Goal: Task Accomplishment & Management: Manage account settings

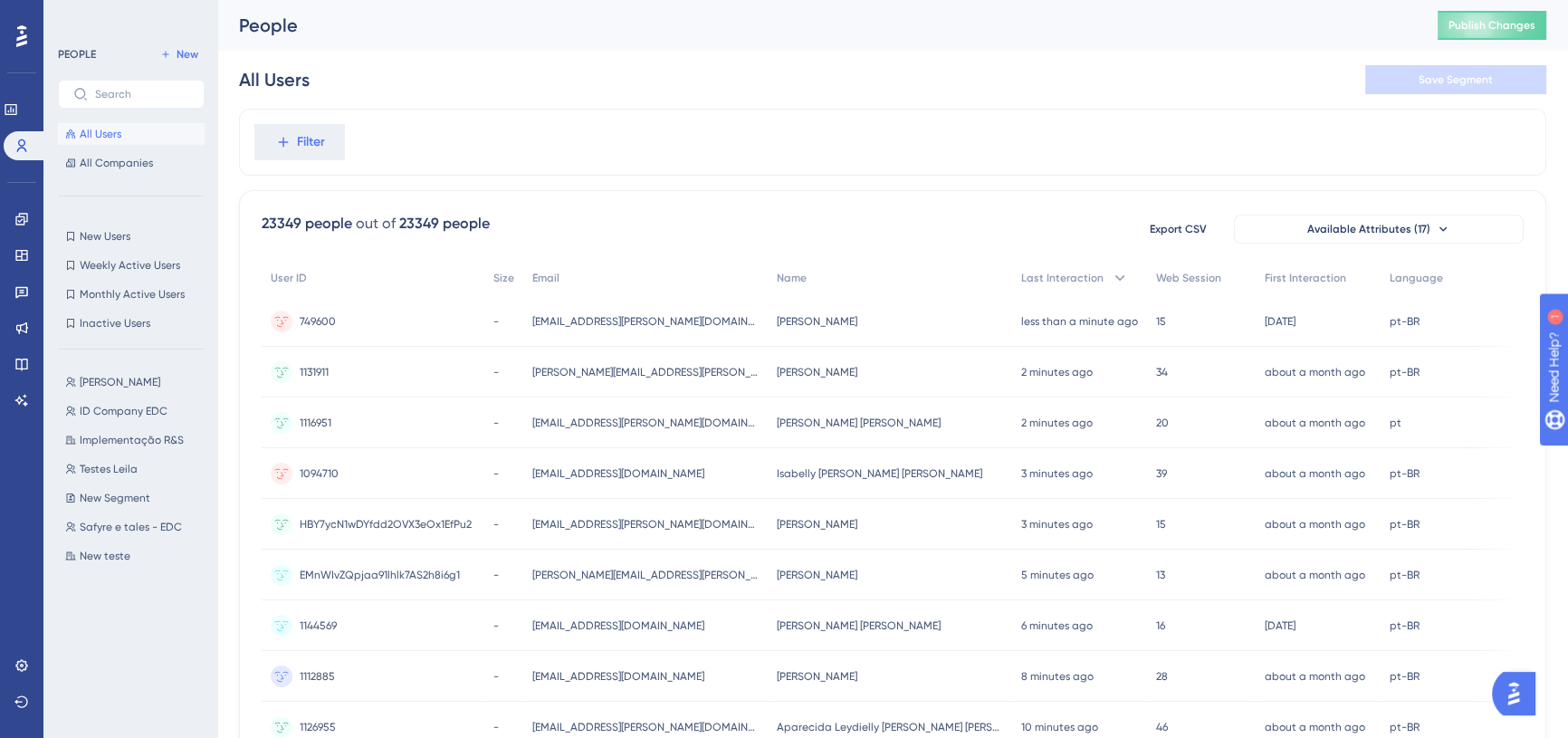
click at [102, 131] on span "All Users" at bounding box center [100, 134] width 42 height 15
click at [18, 112] on link at bounding box center [11, 109] width 15 height 29
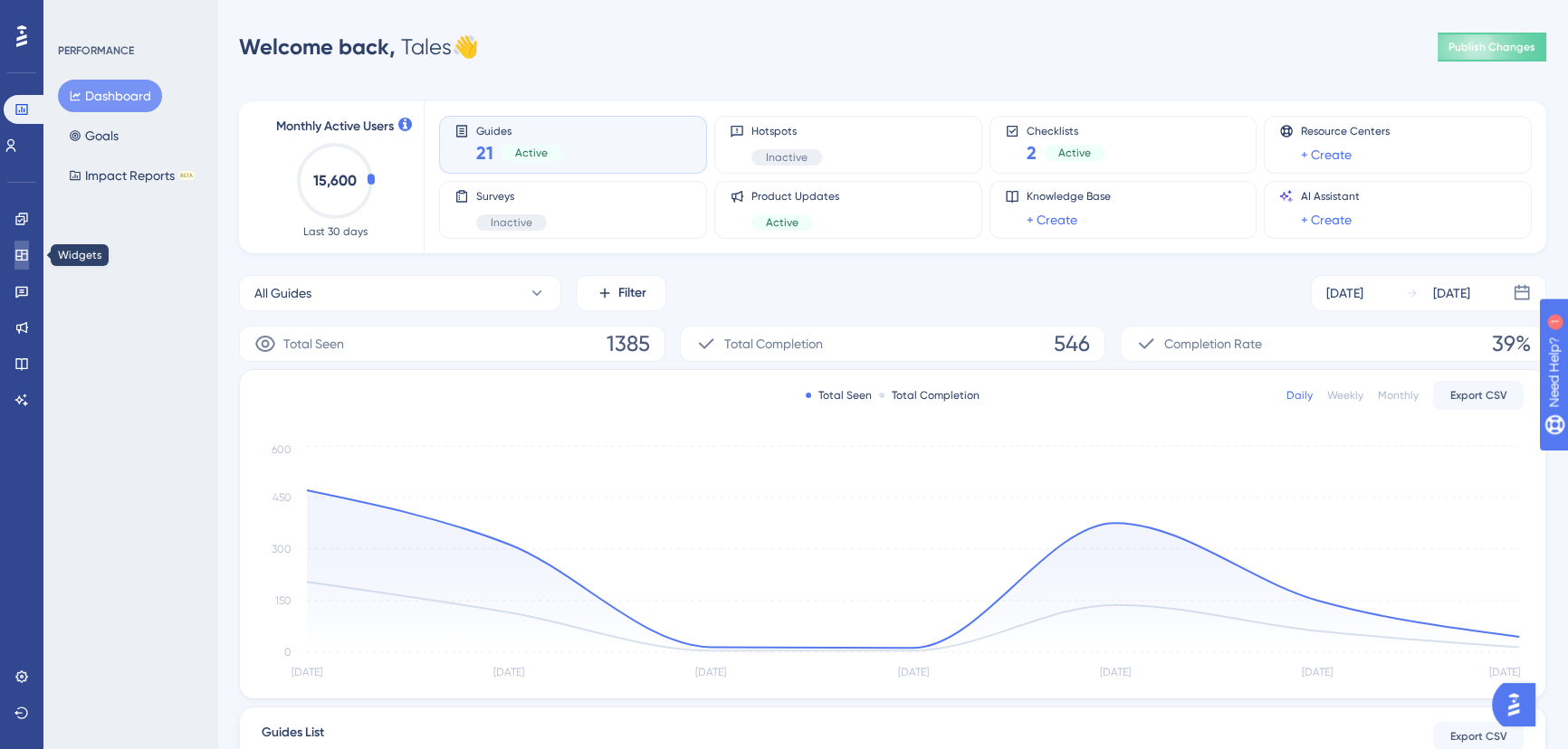
click at [20, 249] on icon at bounding box center [21, 254] width 12 height 11
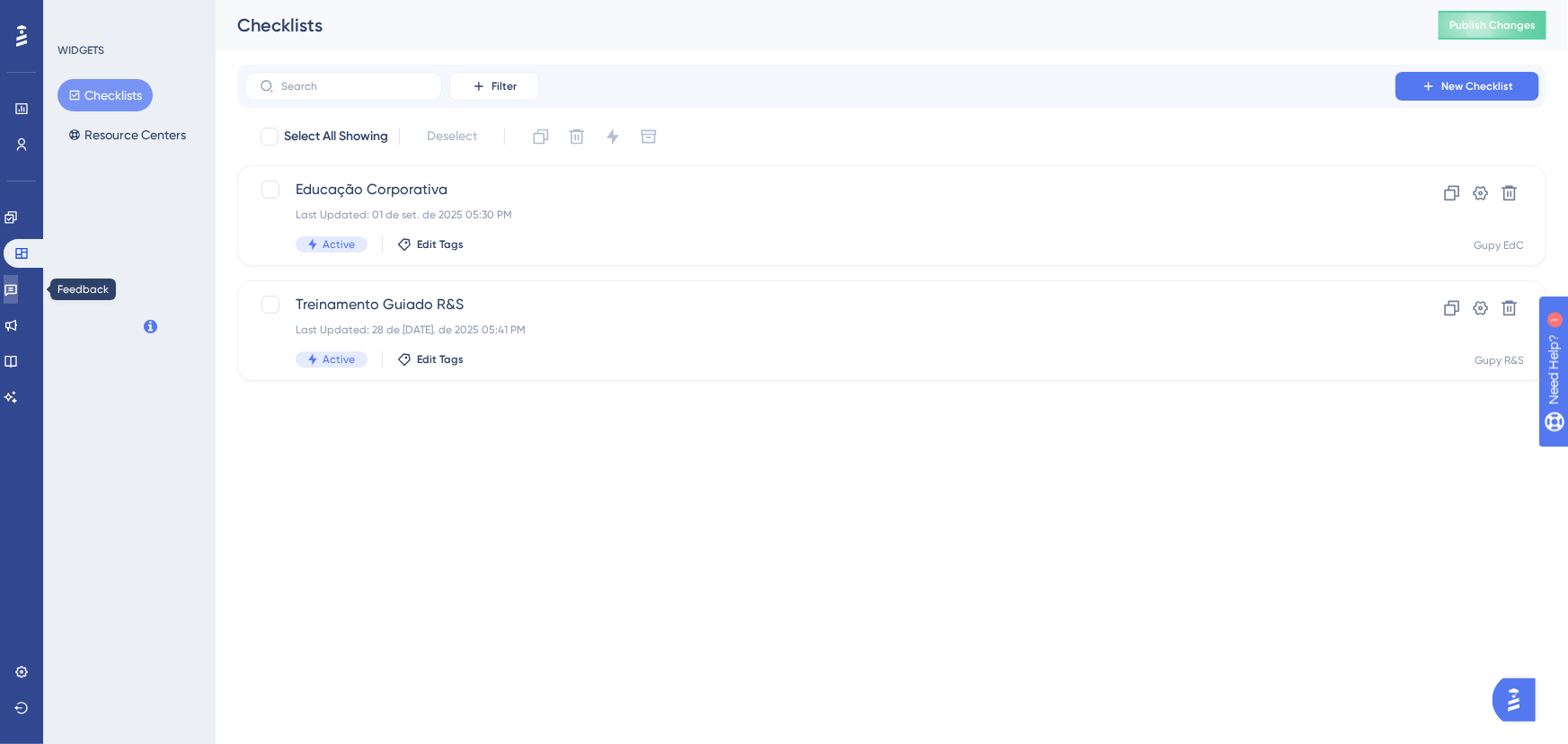
click at [18, 283] on icon at bounding box center [11, 289] width 15 height 15
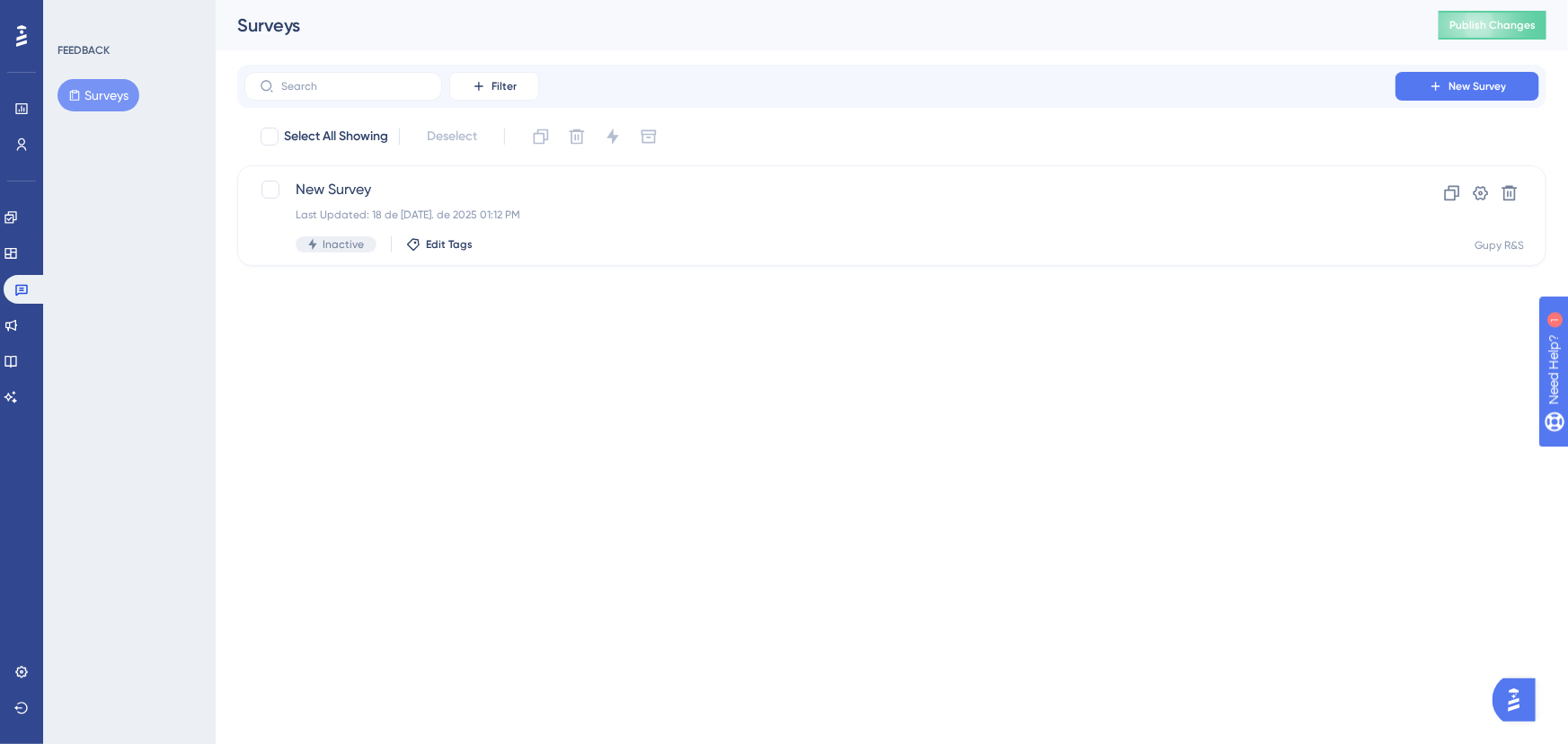
click at [33, 233] on div "Engagement Widgets Feedback Product Updates Knowledge Base AI Assistant" at bounding box center [22, 307] width 36 height 208
click at [18, 218] on icon at bounding box center [11, 217] width 15 height 15
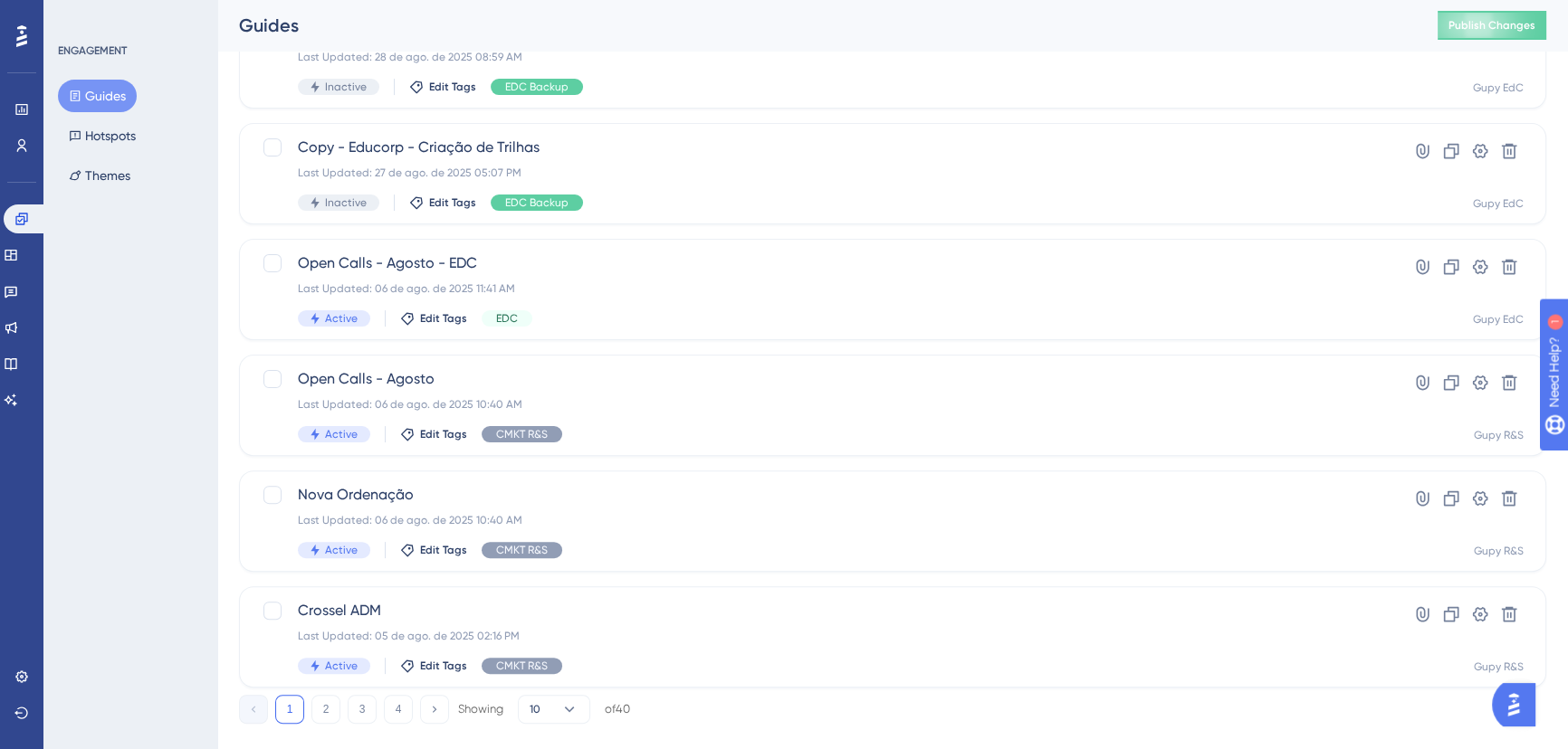
scroll to position [655, 0]
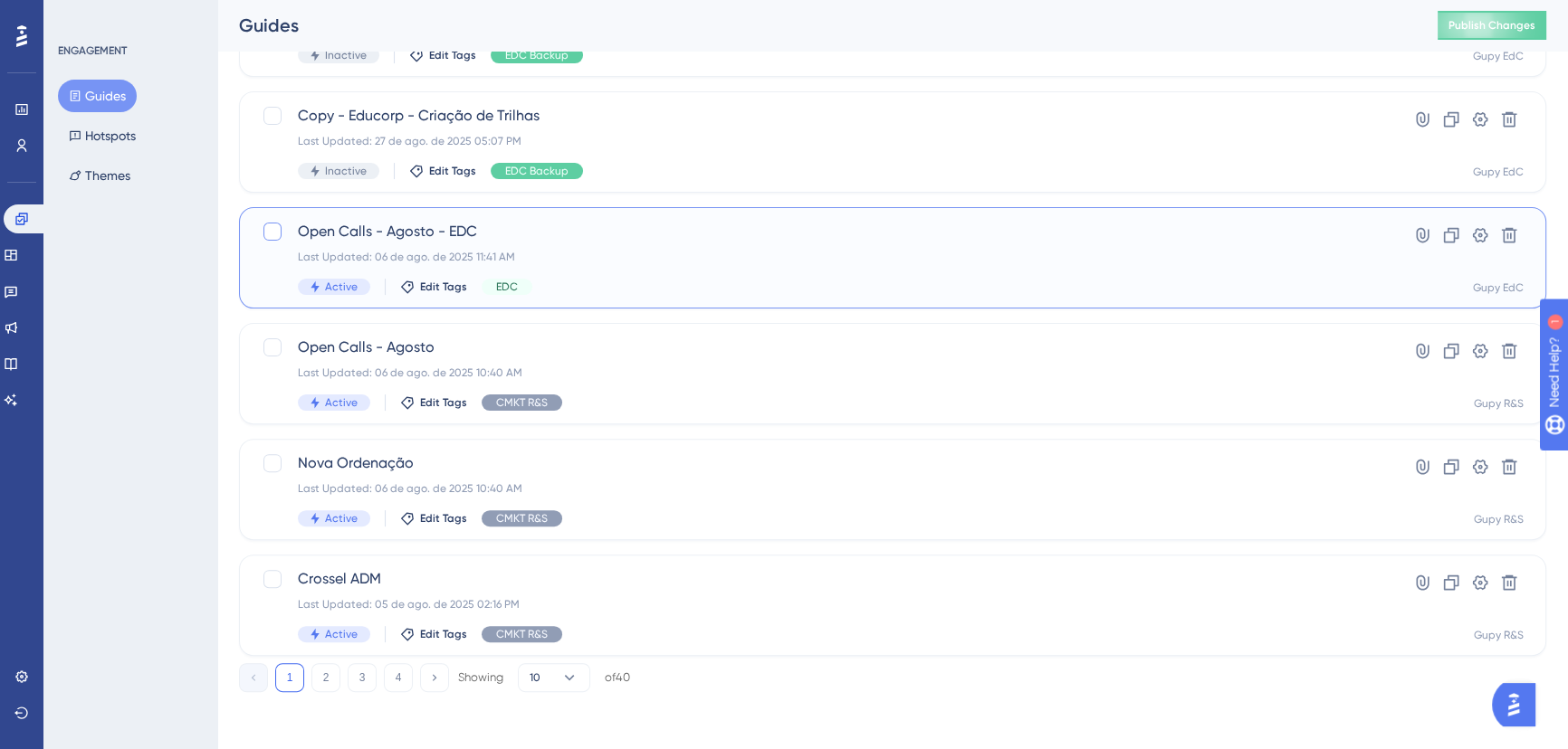
click at [279, 226] on div at bounding box center [272, 231] width 18 height 18
checkbox input "true"
click at [275, 345] on div at bounding box center [272, 348] width 18 height 18
checkbox input "true"
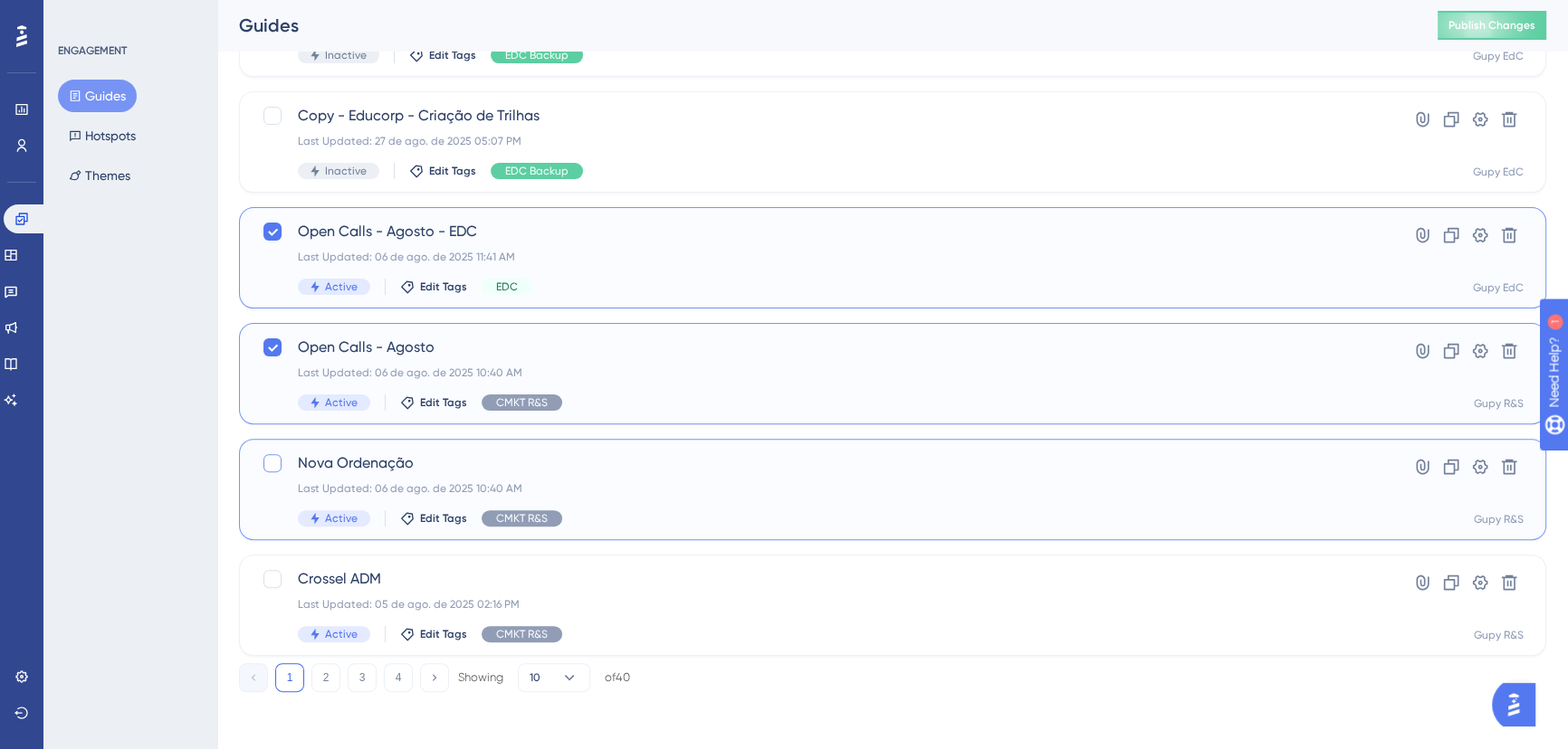
click at [271, 465] on div at bounding box center [272, 463] width 18 height 18
checkbox input "true"
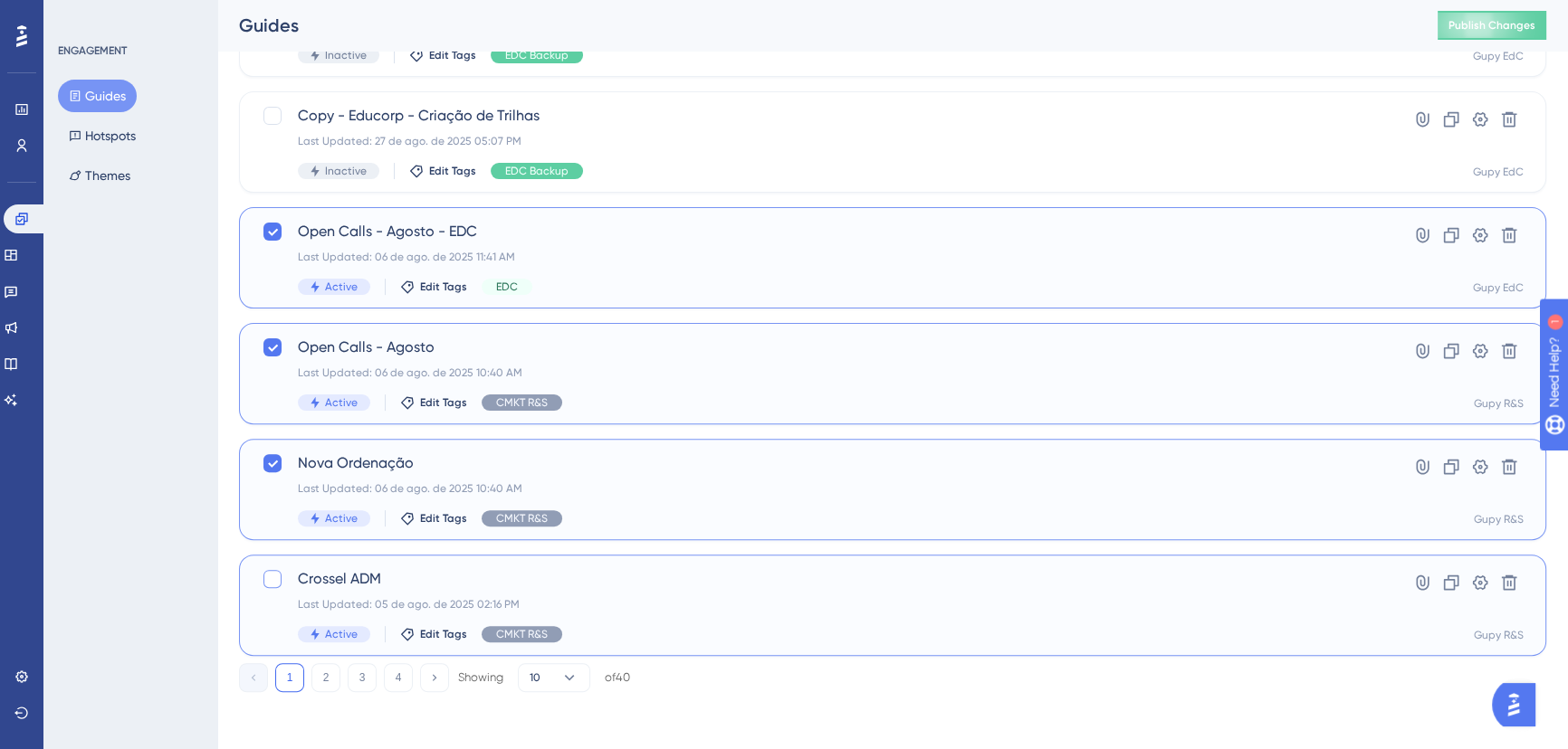
click at [263, 571] on div at bounding box center [272, 579] width 18 height 18
checkbox input "true"
click at [330, 290] on span "Active" at bounding box center [341, 287] width 33 height 15
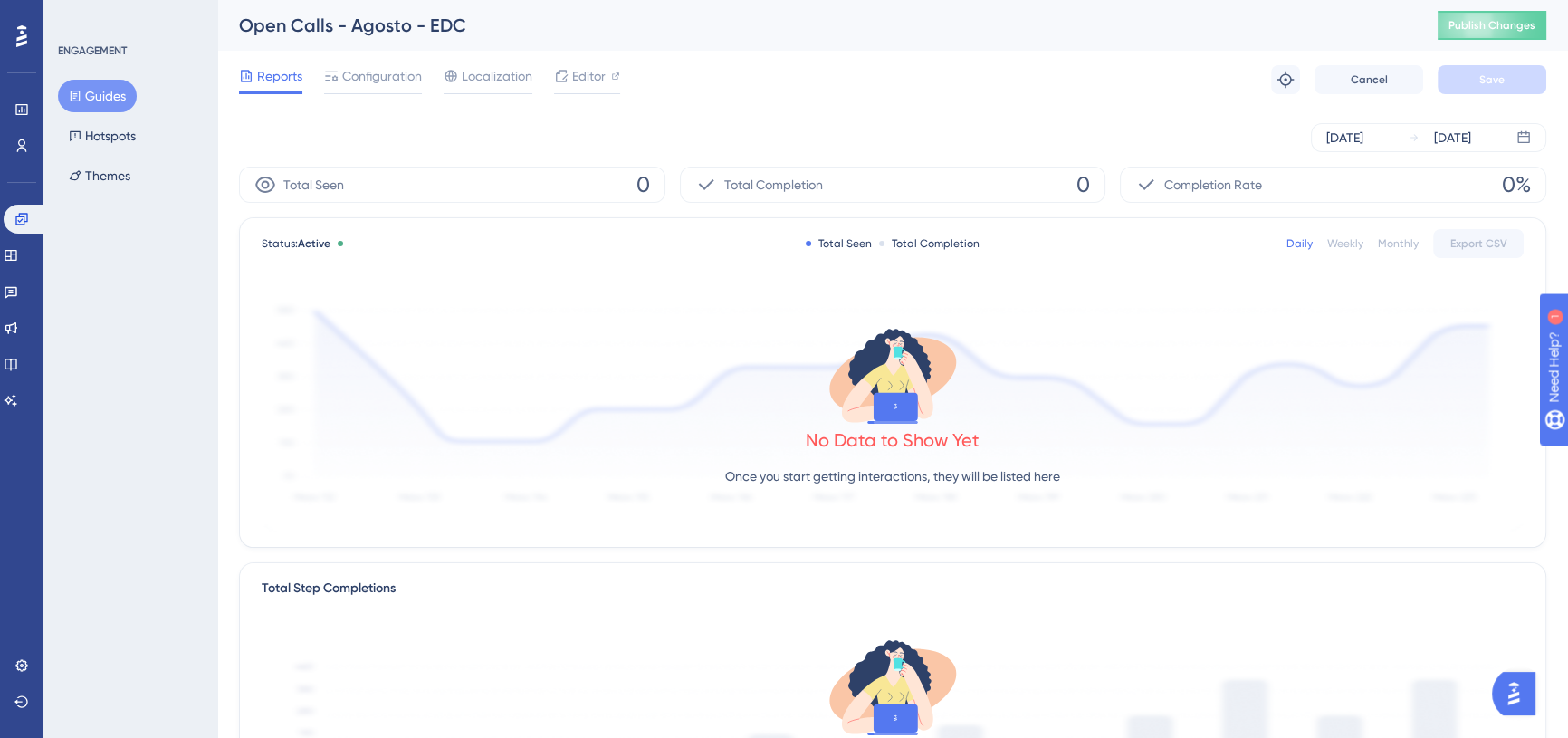
click at [1389, 27] on div "Open Calls - Agosto - EDC" at bounding box center [816, 26] width 1154 height 26
click at [376, 87] on div "Configuration" at bounding box center [373, 79] width 97 height 29
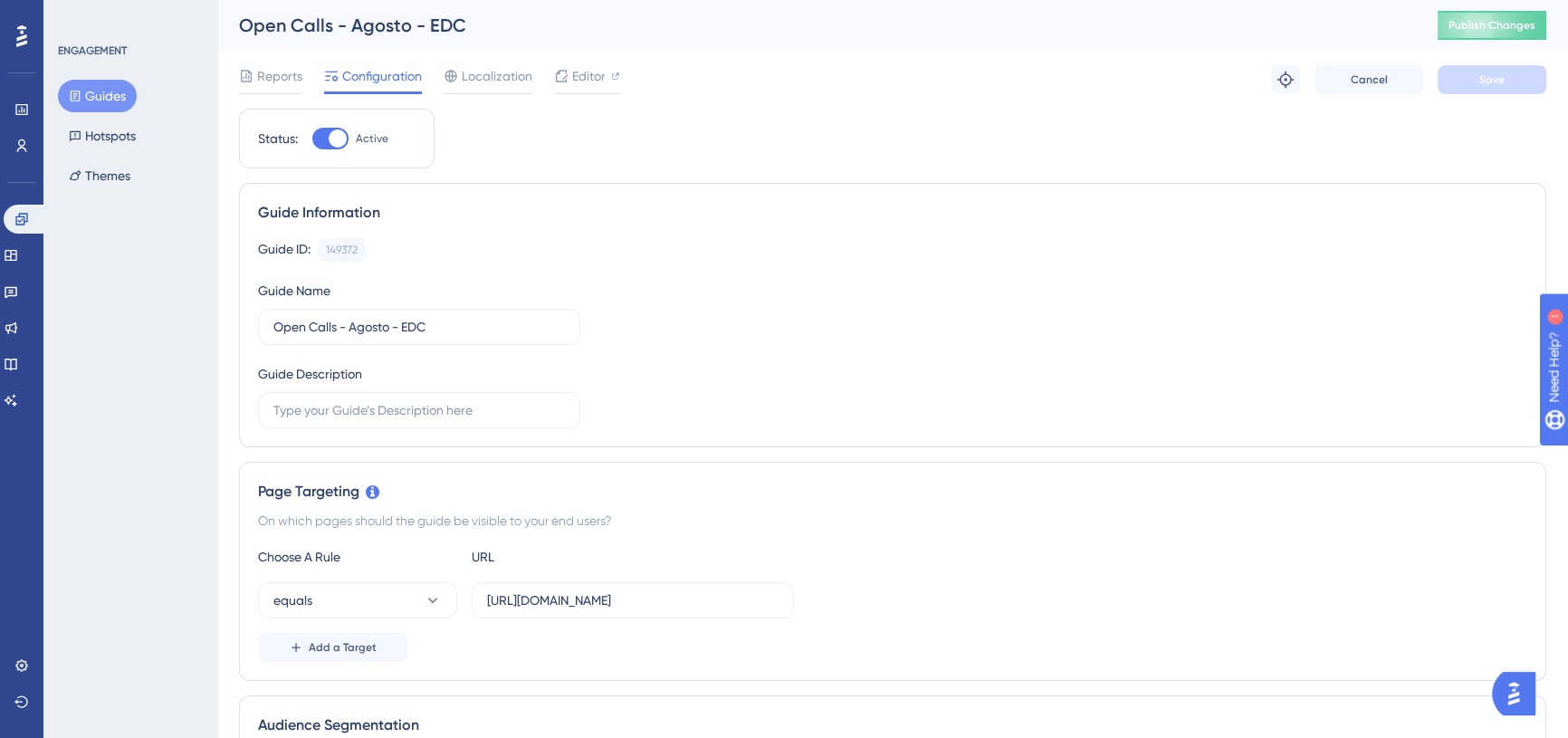
click at [325, 153] on div "Status: Active" at bounding box center [337, 138] width 196 height 60
click at [328, 141] on div at bounding box center [330, 138] width 36 height 22
click at [312, 139] on input "Active" at bounding box center [311, 138] width 1 height 1
checkbox input "false"
click at [1511, 77] on button "Save" at bounding box center [1491, 79] width 108 height 29
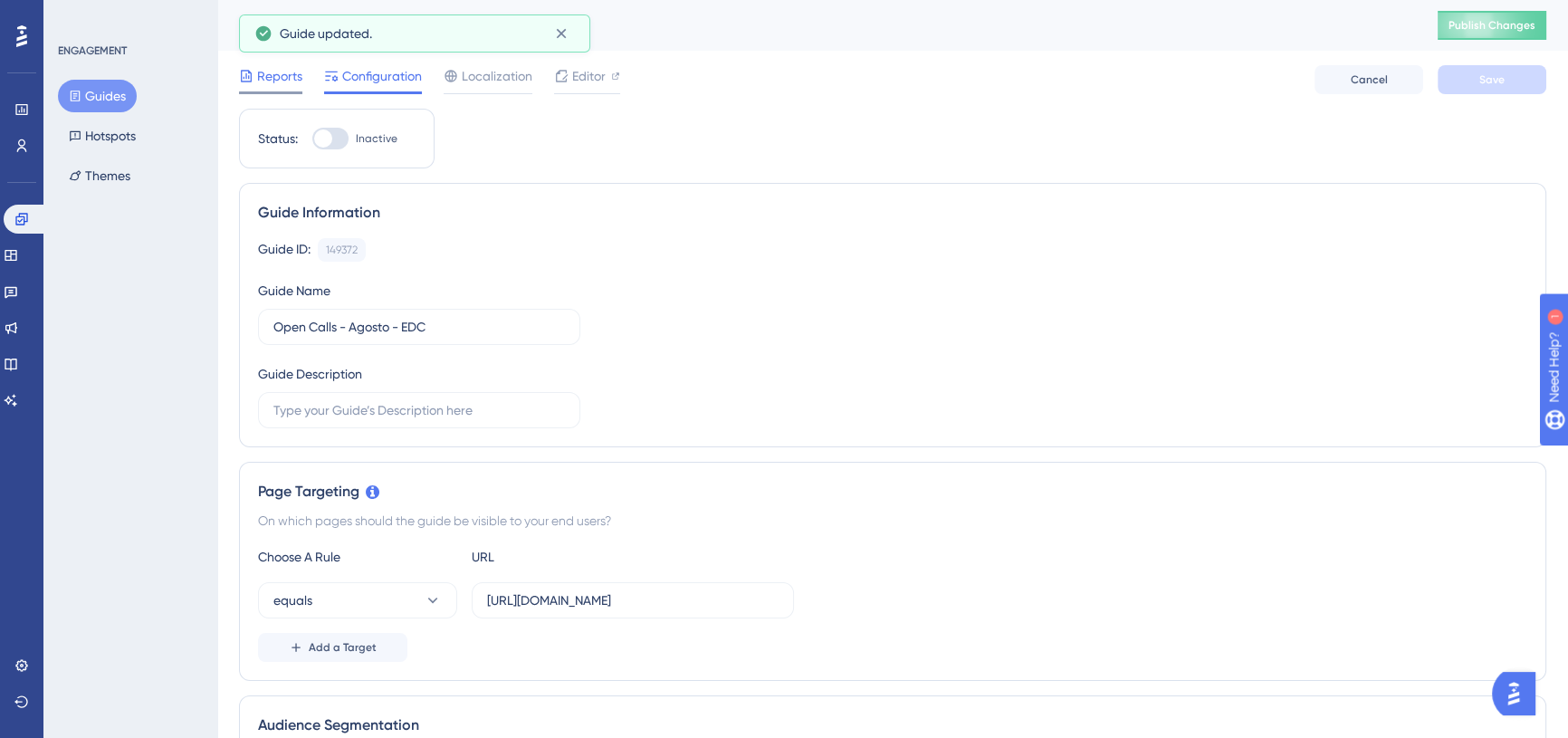
click at [266, 69] on span "Reports" at bounding box center [280, 76] width 46 height 22
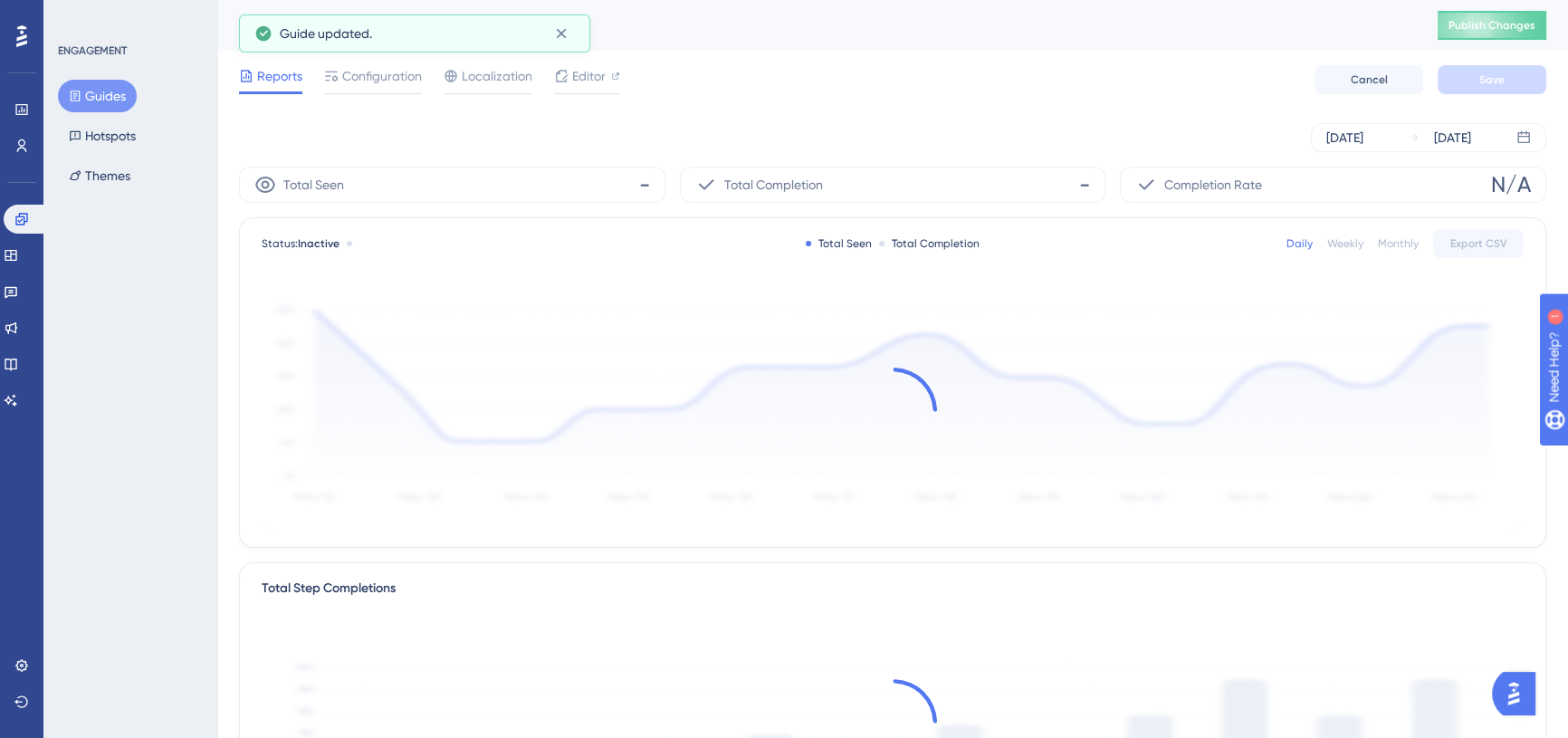
click at [99, 86] on button "Guides" at bounding box center [96, 95] width 78 height 33
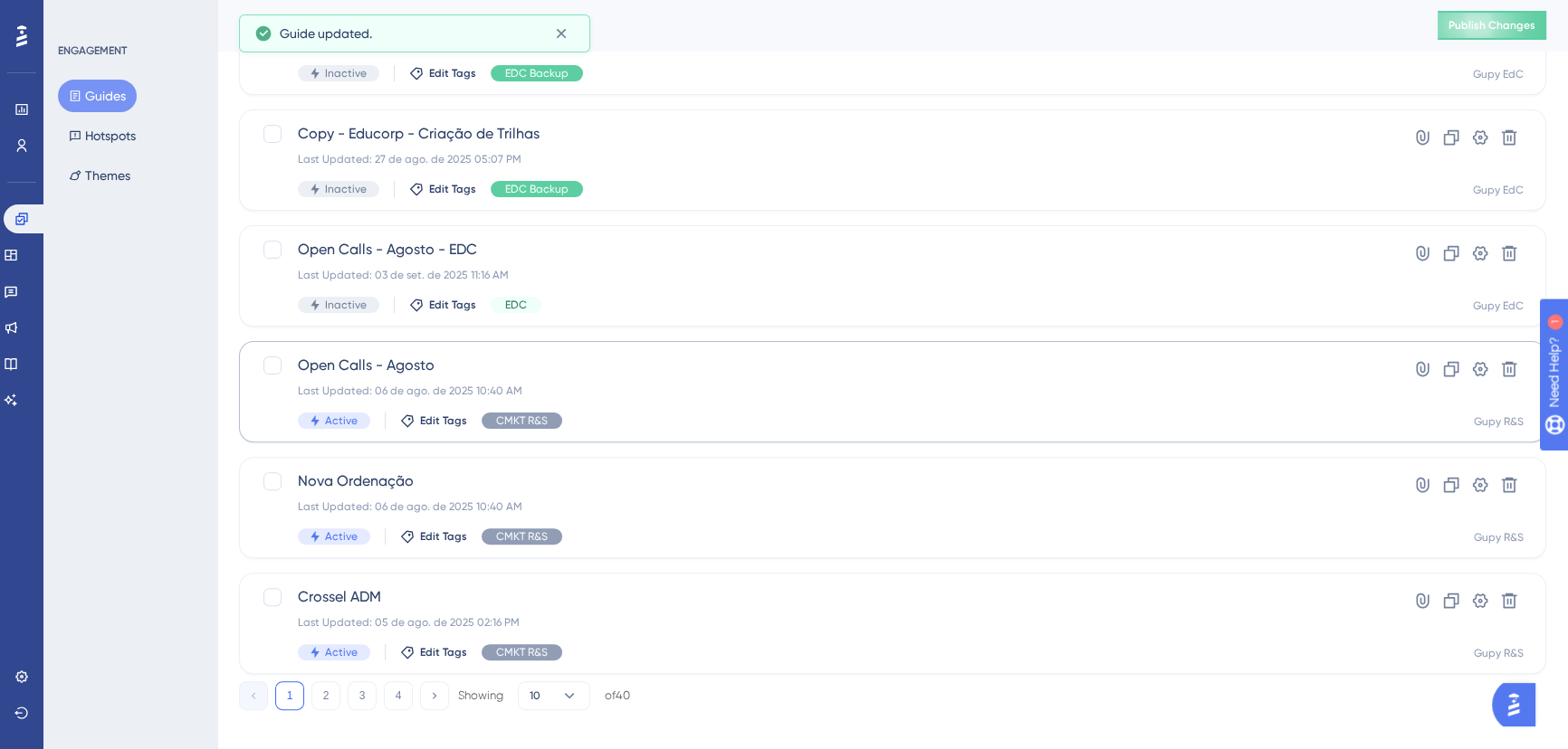
scroll to position [655, 0]
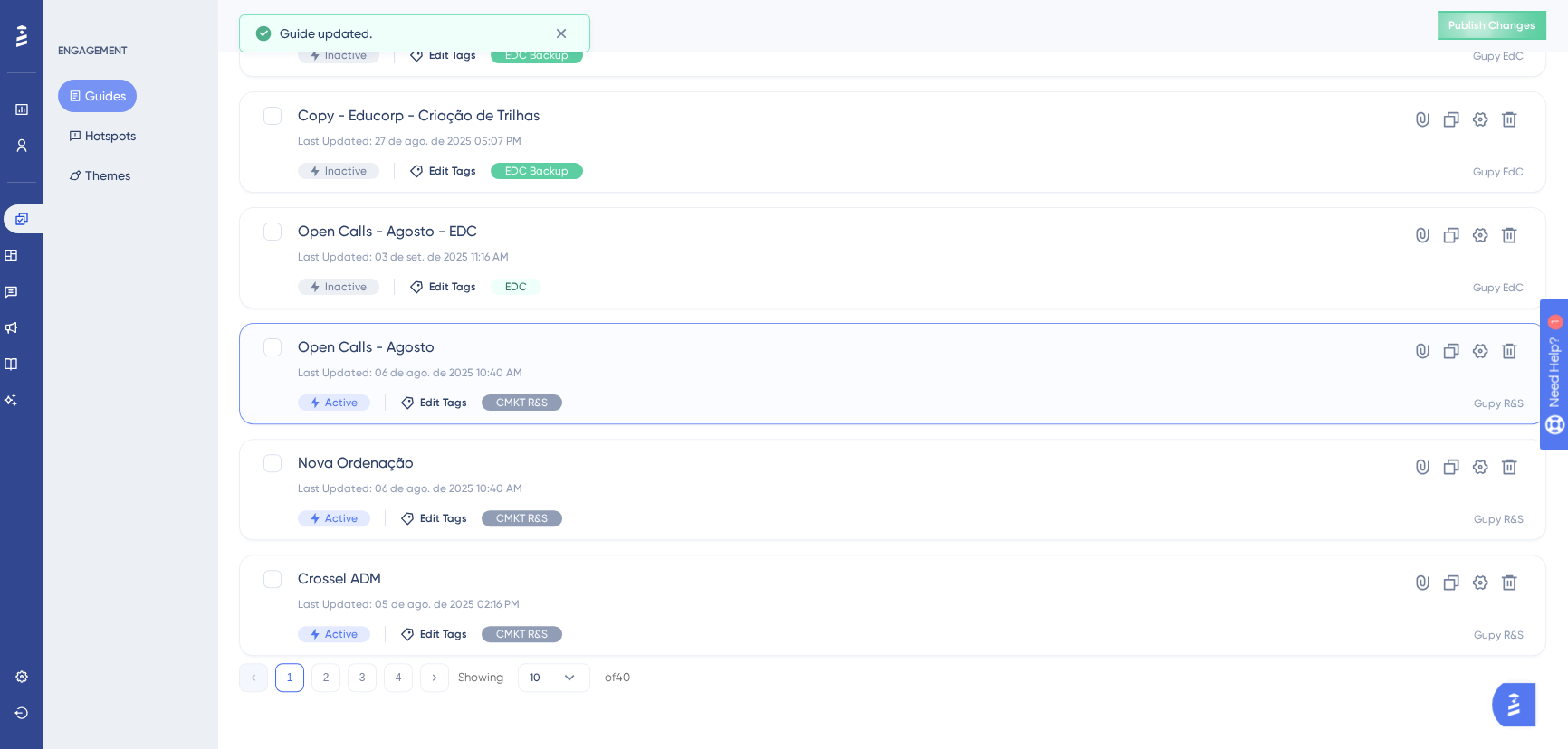
click at [372, 362] on div "Open Calls - Agosto Last Updated: 06 de ago. de 2025 10:40 AM Active Edit Tags …" at bounding box center [820, 374] width 1044 height 75
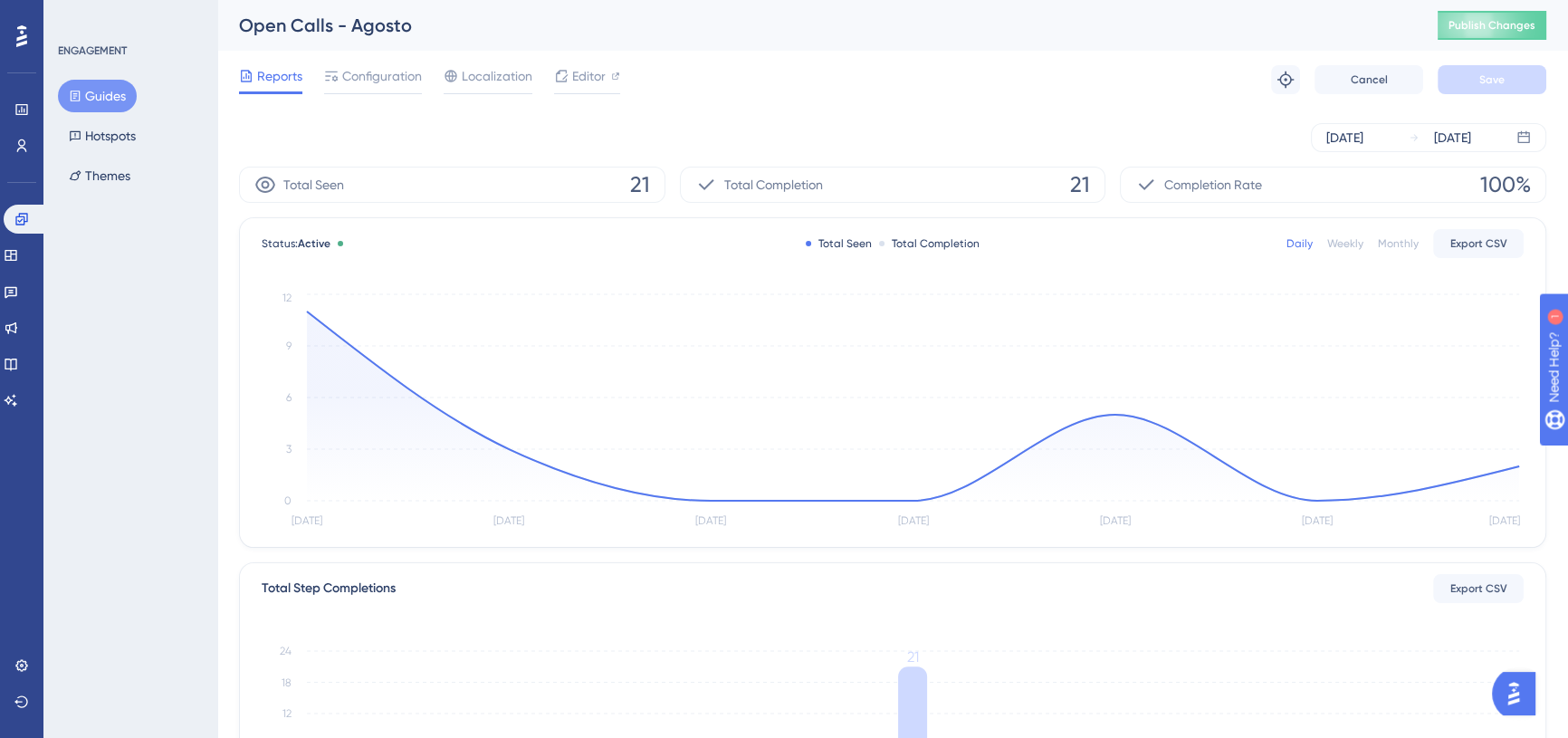
click at [385, 60] on div "Reports Configuration Localization Editor Troubleshoot Cancel Save" at bounding box center [893, 79] width 1308 height 58
drag, startPoint x: 380, startPoint y: 73, endPoint x: 463, endPoint y: 104, distance: 88.6
click at [380, 74] on span "Configuration" at bounding box center [382, 76] width 79 height 22
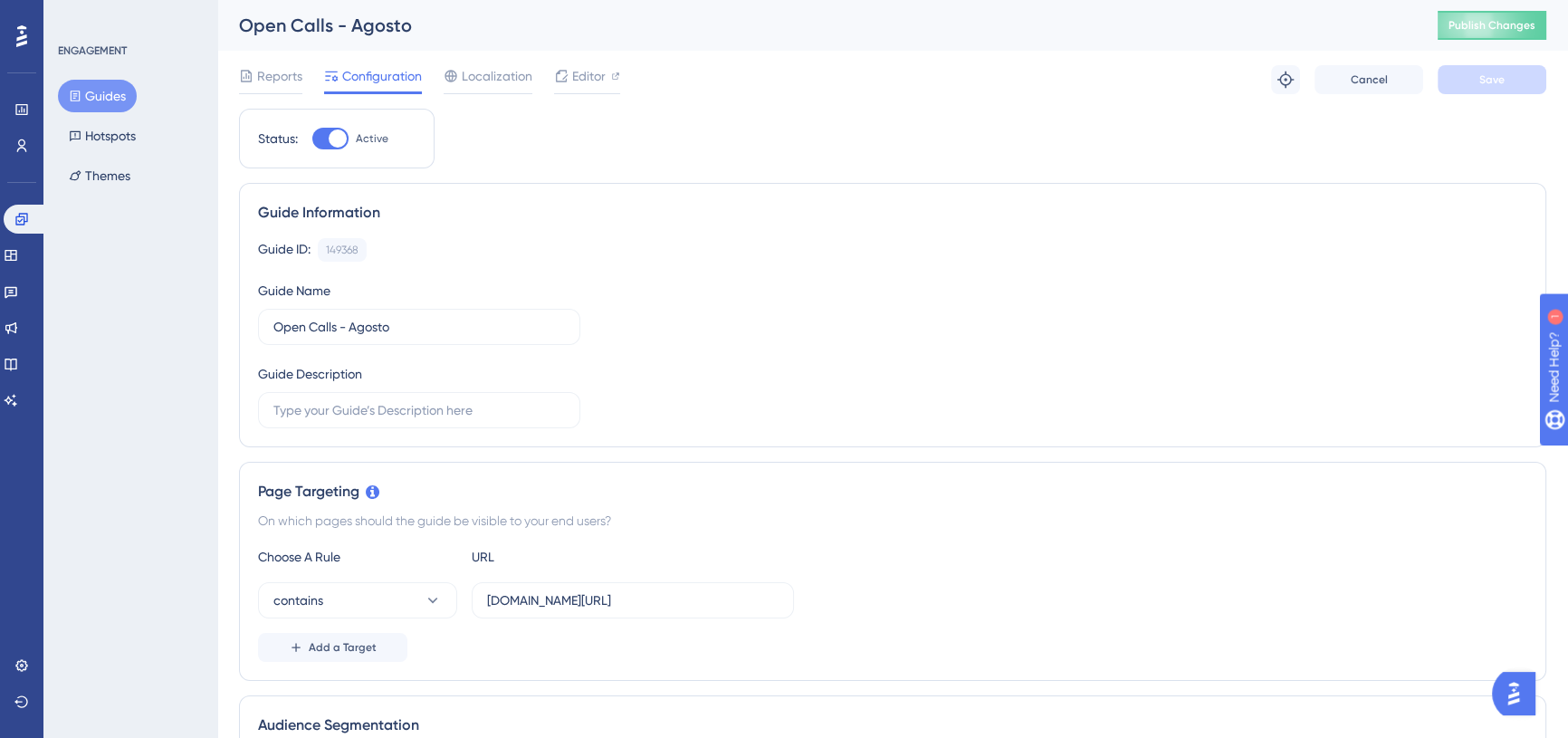
click at [327, 144] on div at bounding box center [330, 138] width 36 height 22
click at [312, 139] on input "Active" at bounding box center [311, 138] width 1 height 1
checkbox input "false"
click at [1492, 72] on button "Save" at bounding box center [1491, 79] width 108 height 29
click at [107, 84] on button "Guides" at bounding box center [96, 95] width 78 height 33
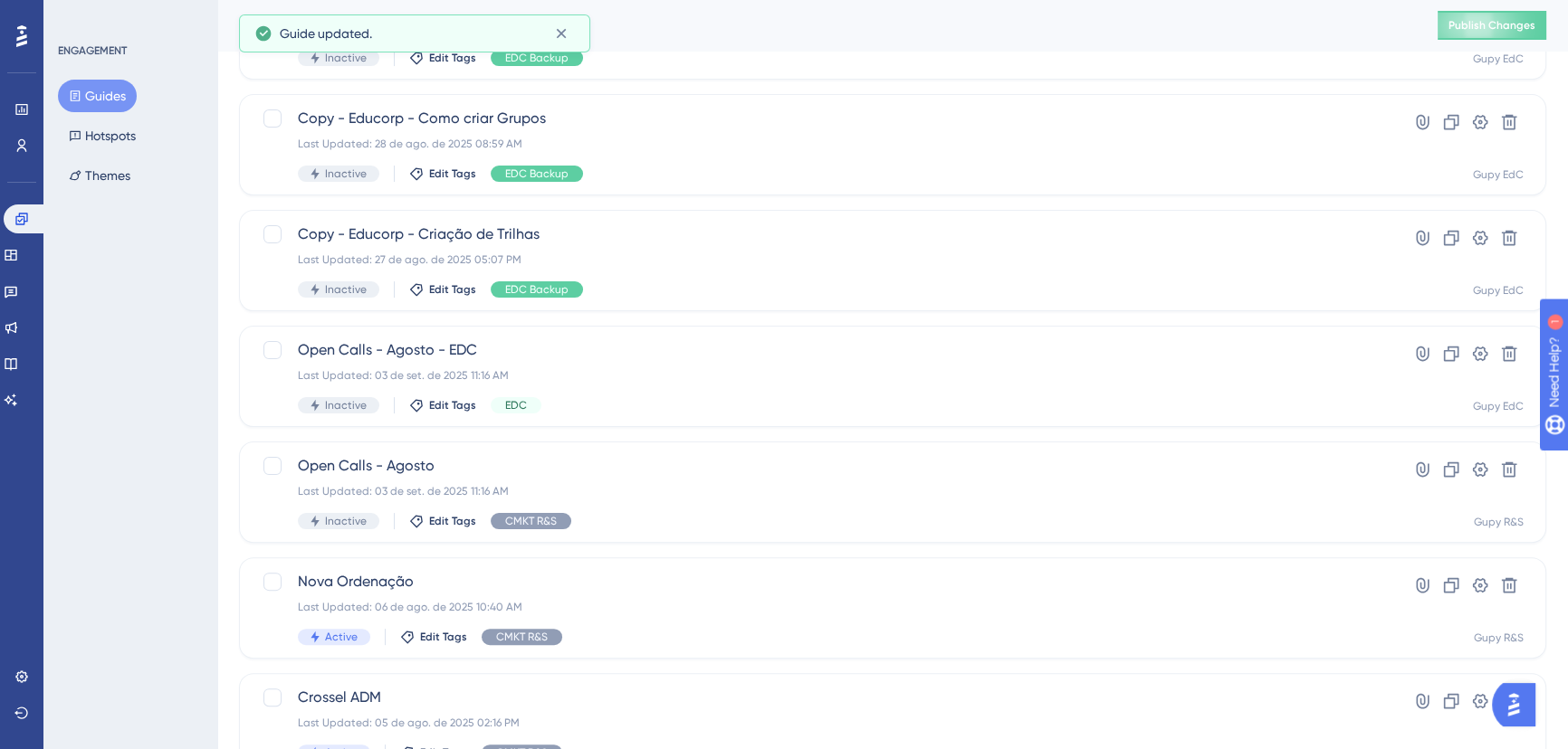
scroll to position [655, 0]
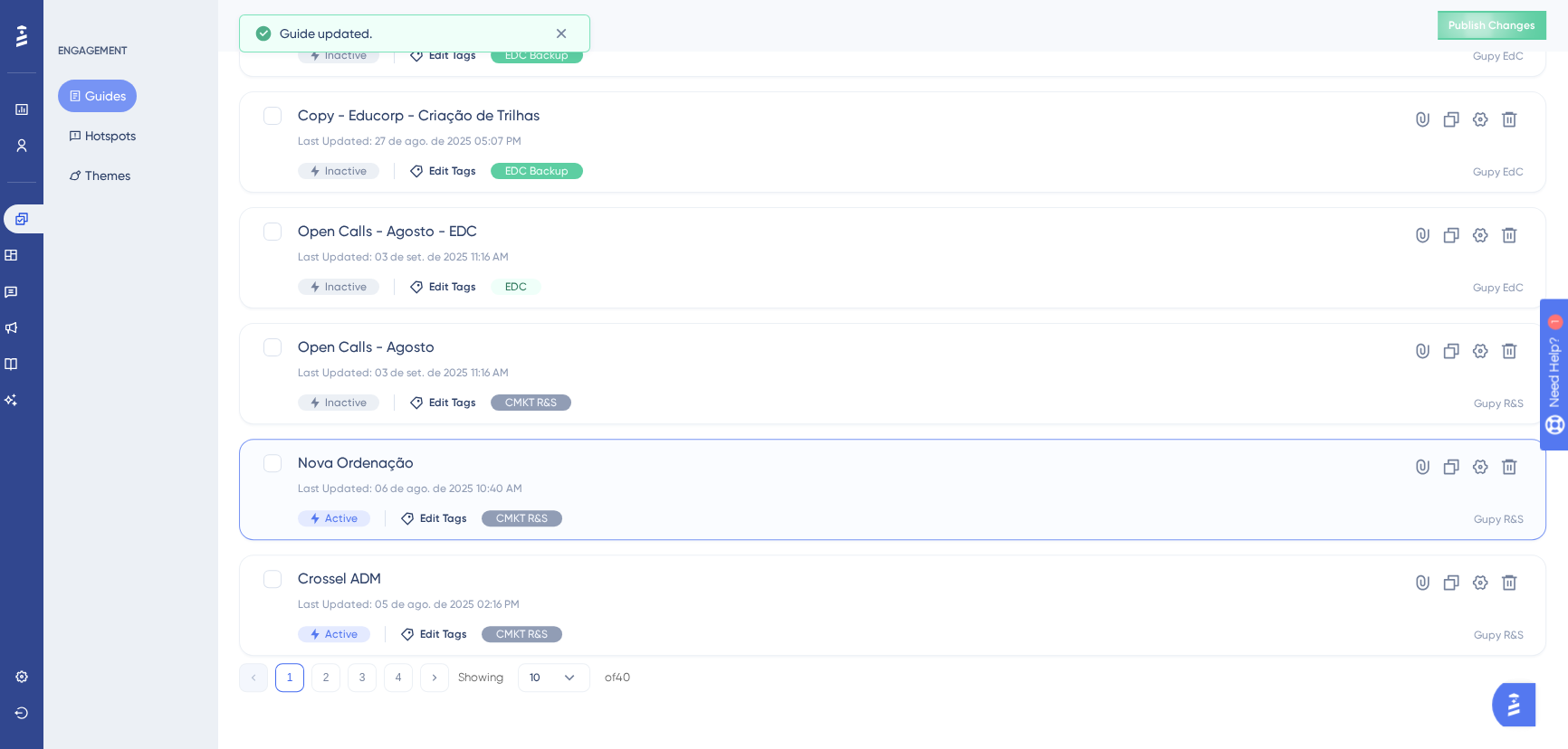
click at [372, 482] on div "Last Updated: 06 de ago. de 2025 10:40 AM" at bounding box center [820, 489] width 1044 height 15
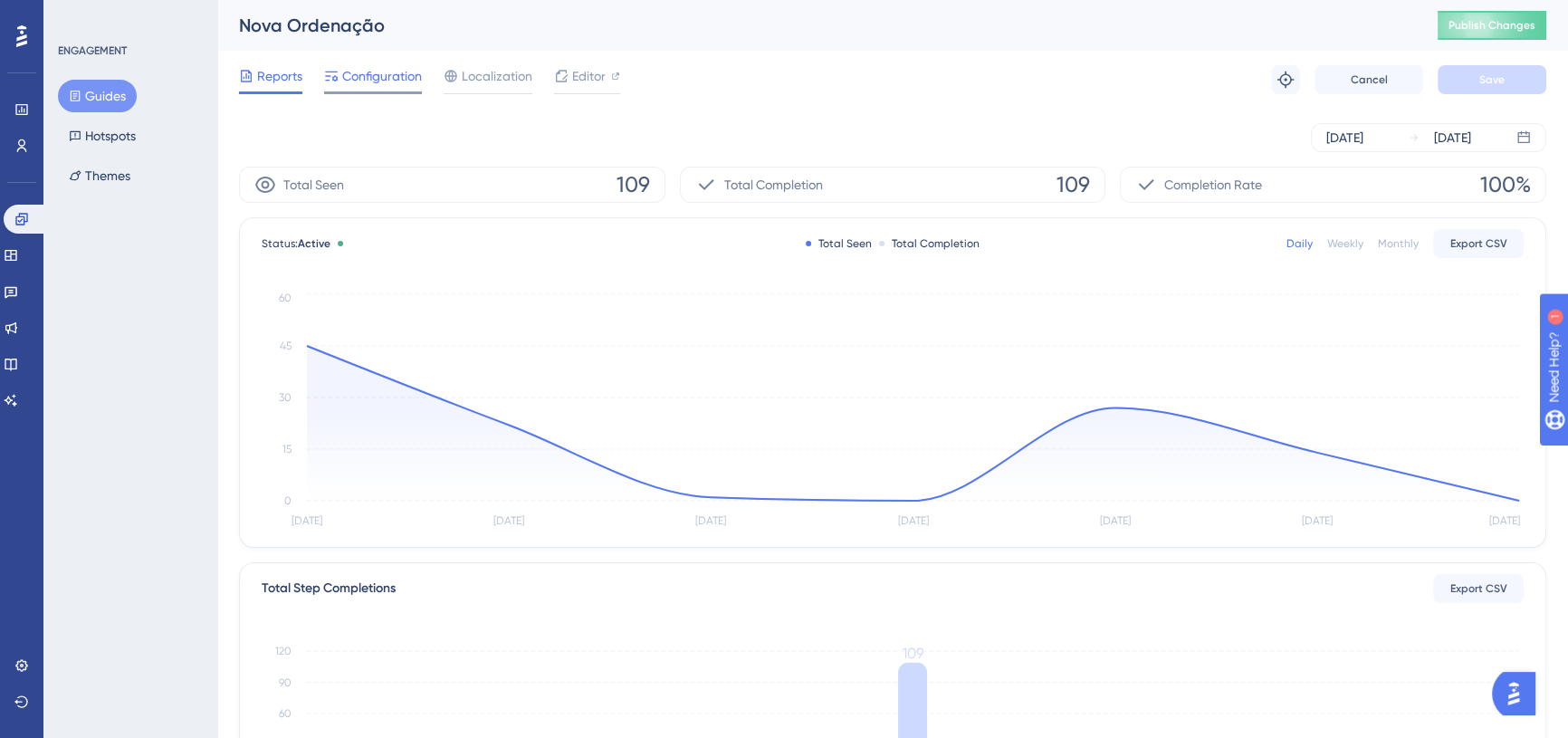
click at [344, 71] on span "Configuration" at bounding box center [382, 76] width 79 height 22
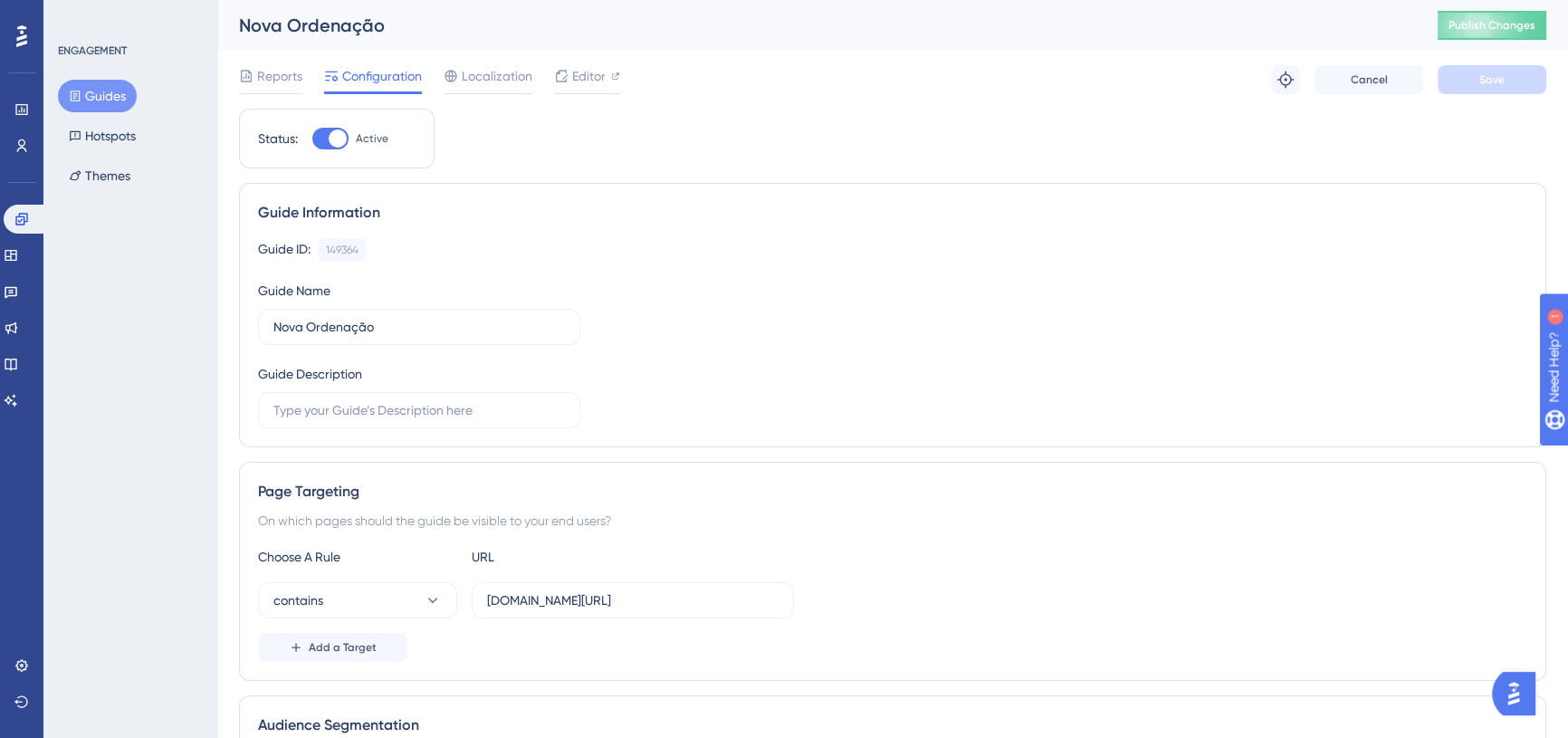
click at [326, 141] on div at bounding box center [330, 138] width 36 height 22
click at [312, 139] on input "Active" at bounding box center [311, 138] width 1 height 1
checkbox input "false"
click at [1483, 82] on span "Save" at bounding box center [1492, 79] width 26 height 15
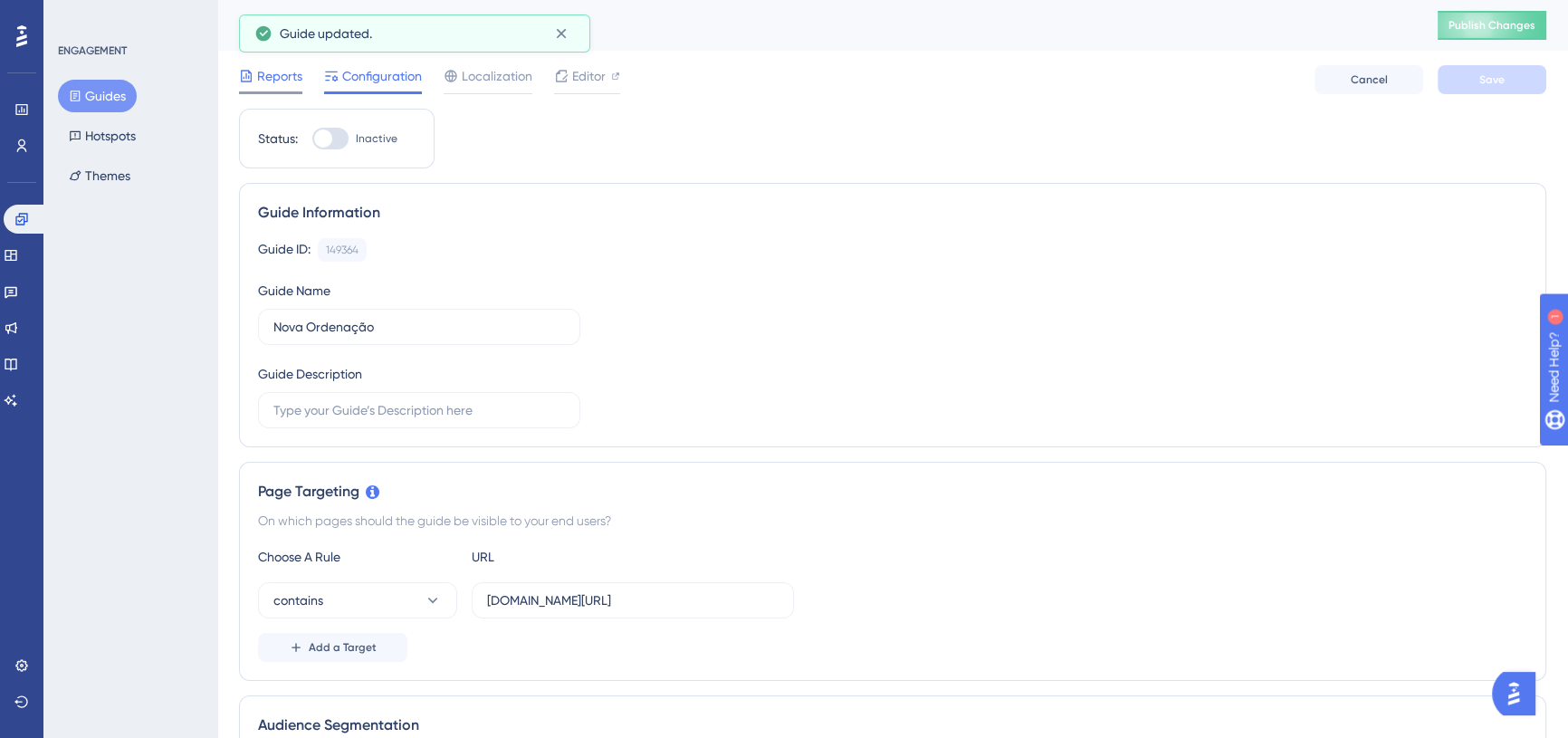
click at [290, 84] on span "Reports" at bounding box center [280, 76] width 46 height 22
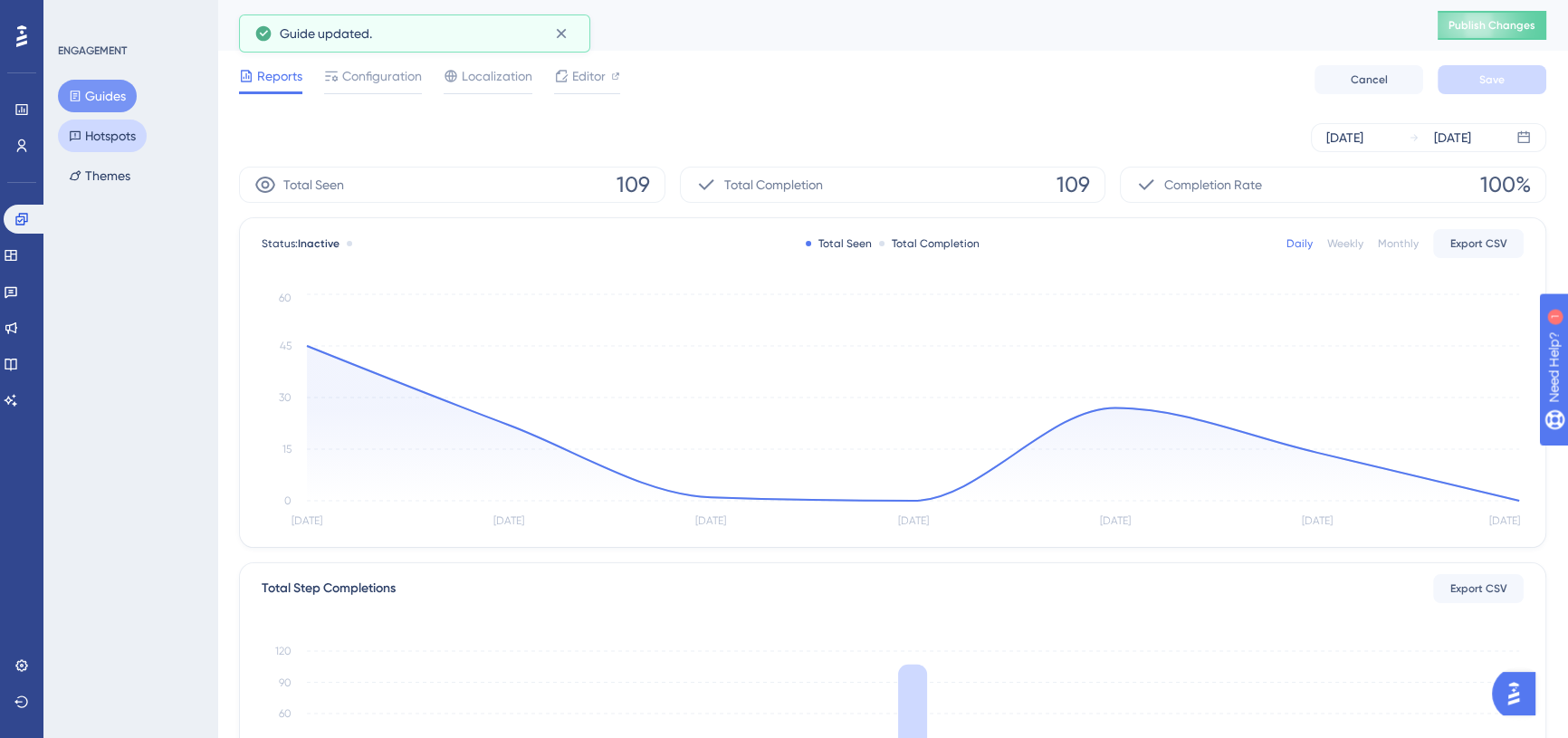
click at [114, 139] on button "Hotspots" at bounding box center [101, 135] width 88 height 33
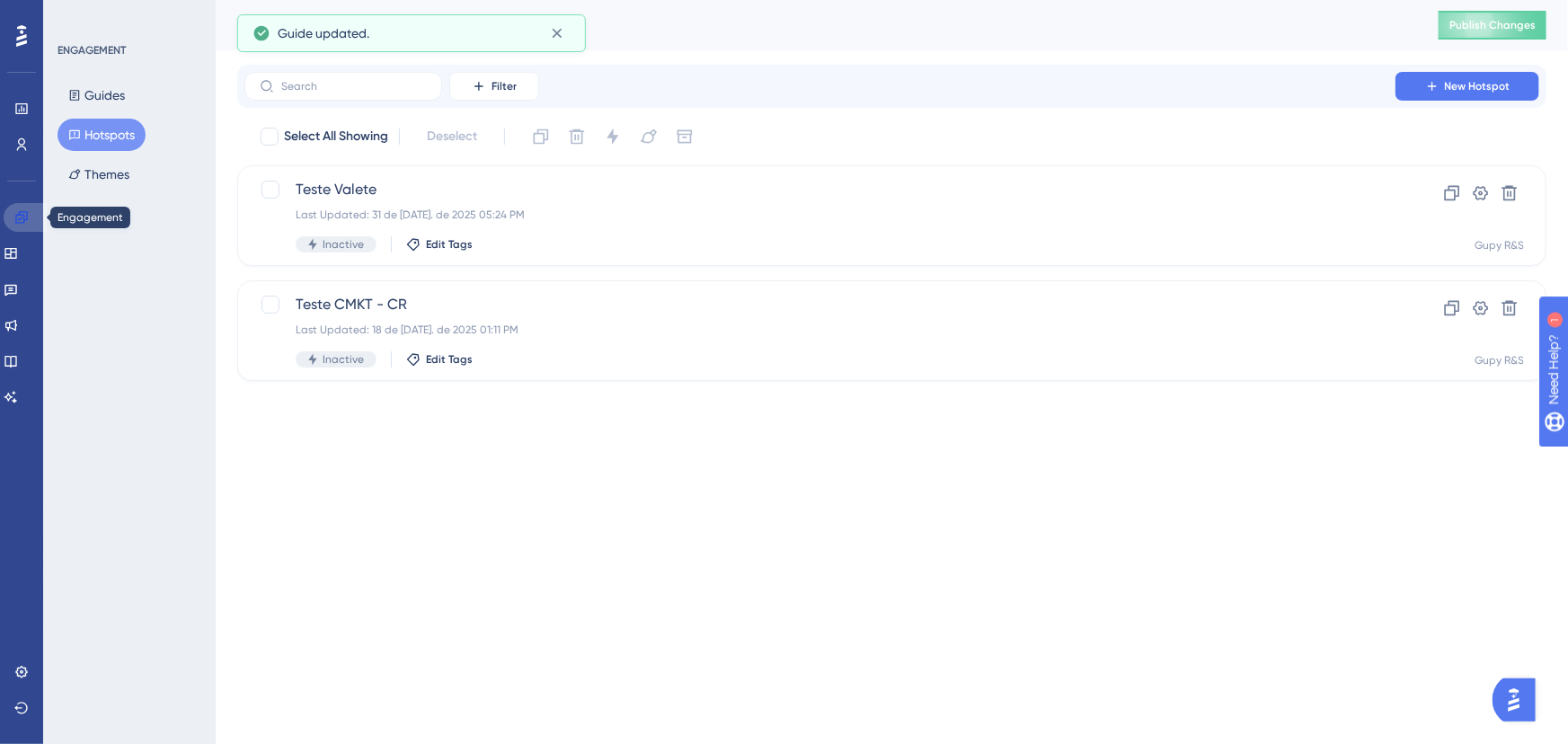
click at [12, 213] on link at bounding box center [26, 217] width 43 height 29
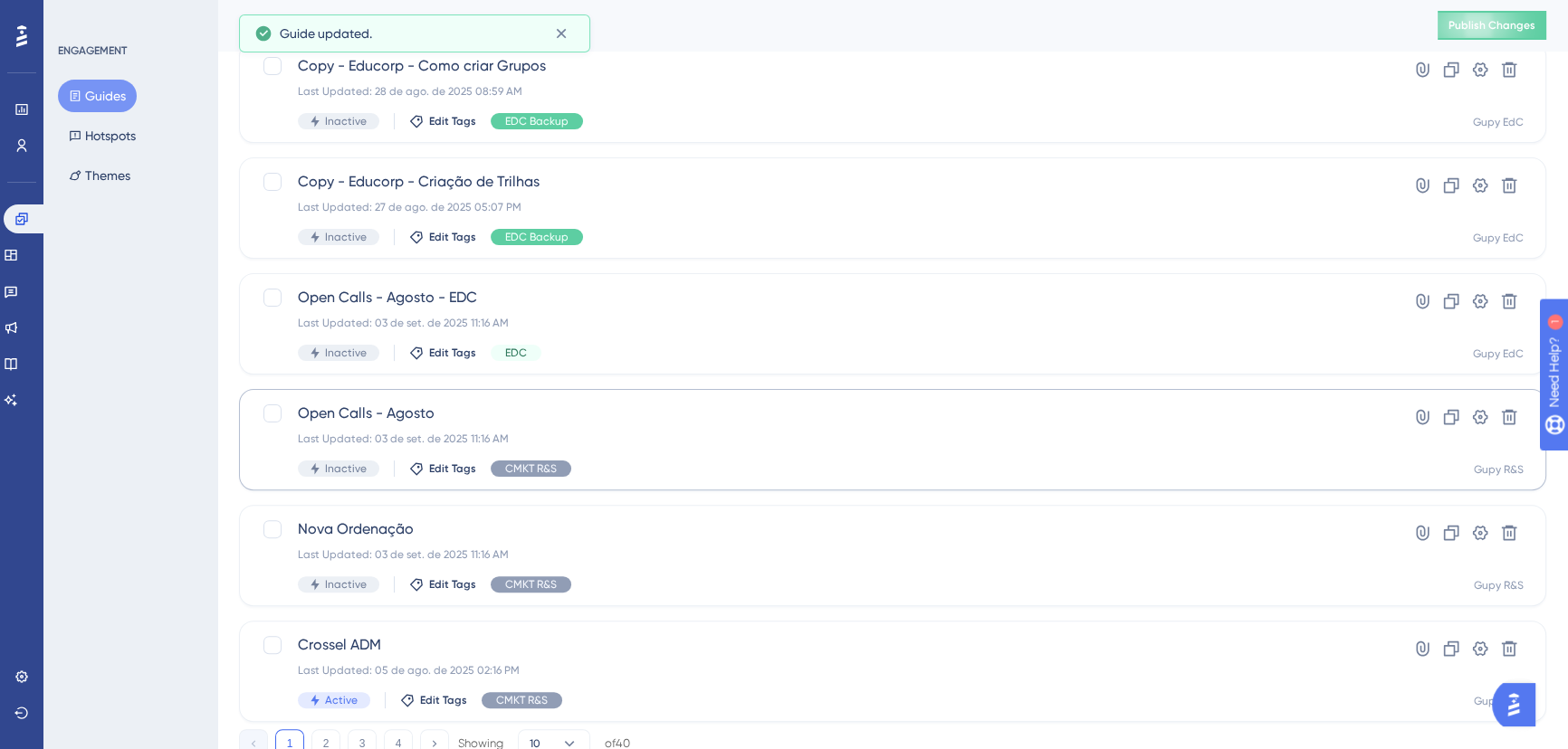
scroll to position [655, 0]
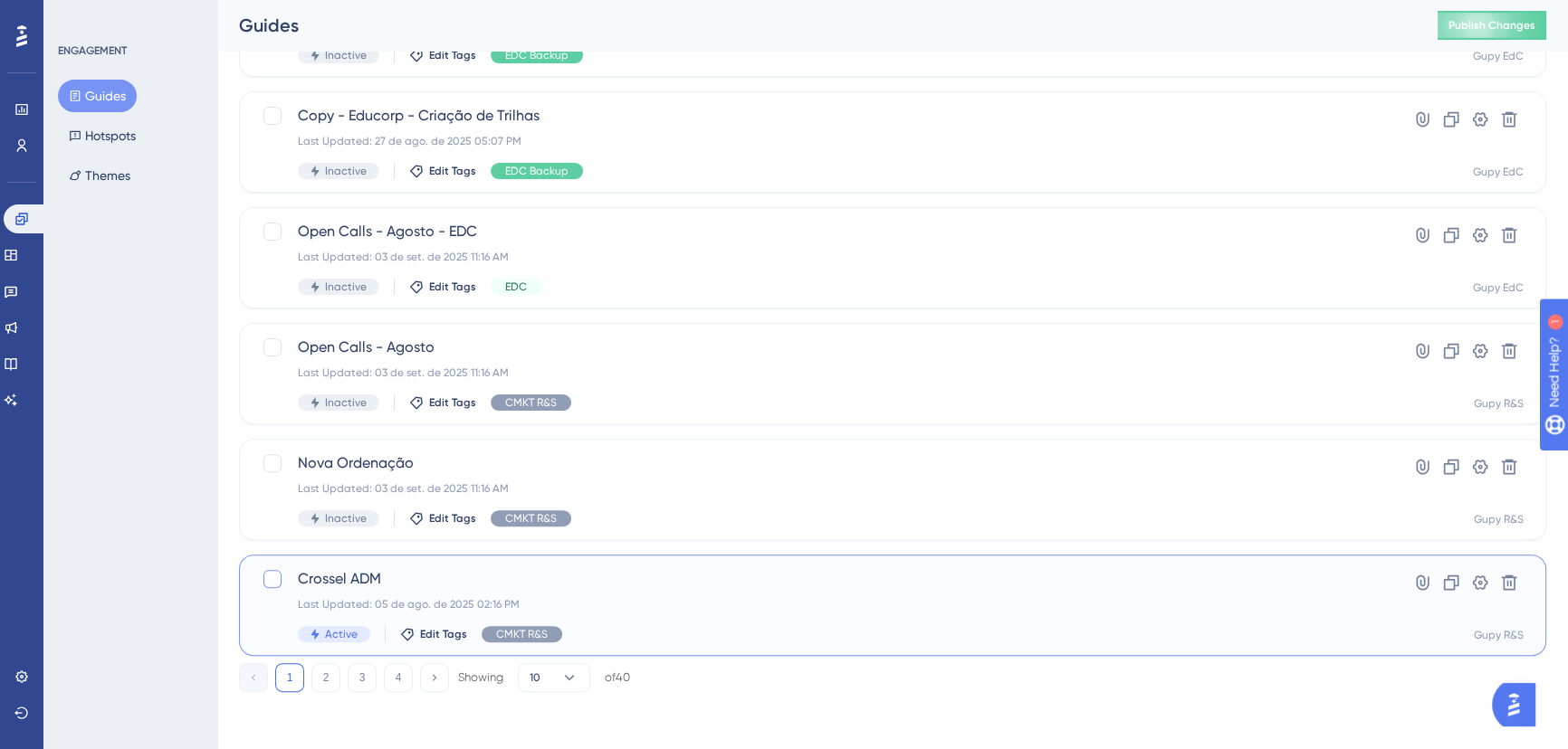
click at [271, 578] on div at bounding box center [272, 579] width 18 height 18
checkbox input "true"
click at [386, 570] on span "Crossel ADM" at bounding box center [820, 579] width 1044 height 22
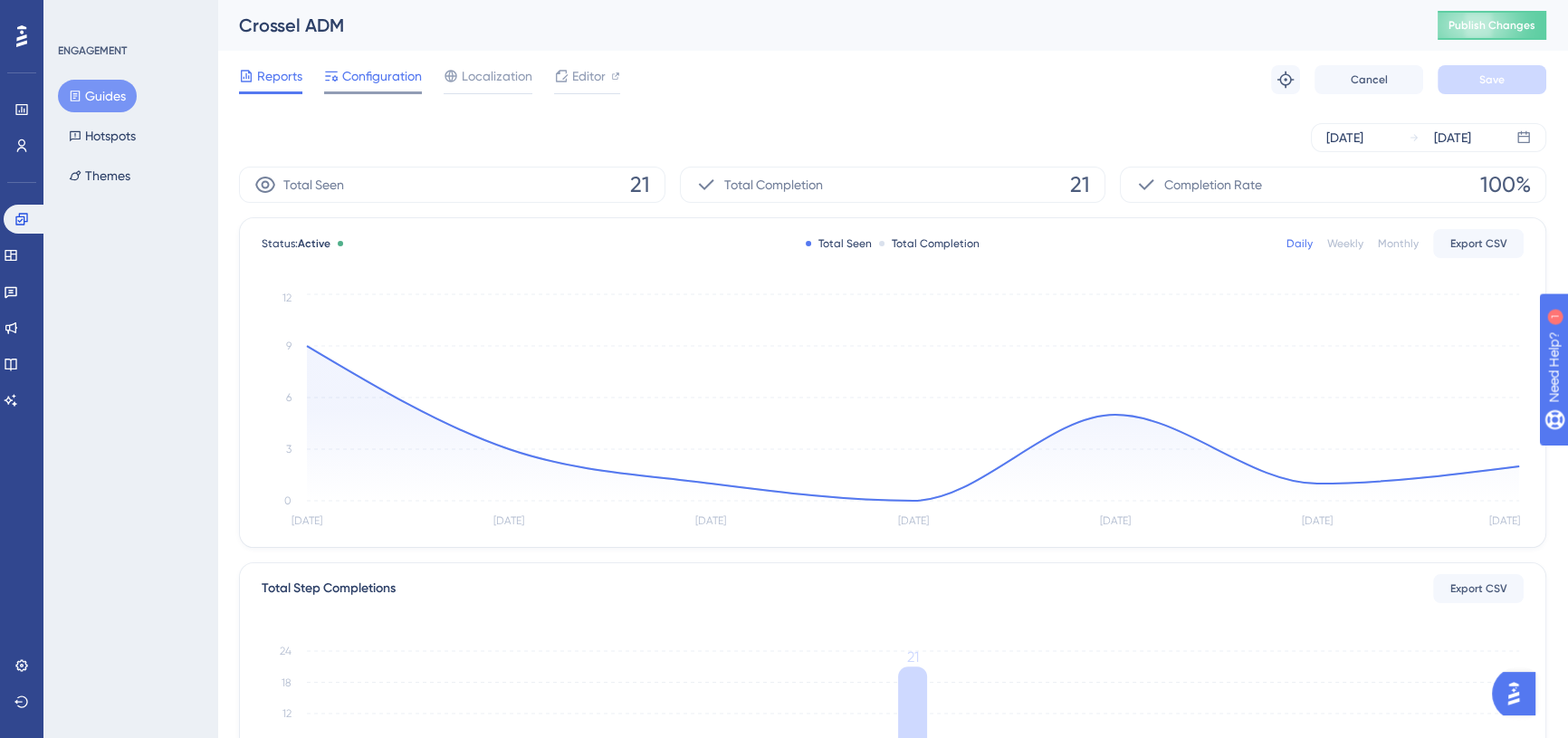
click at [392, 72] on span "Configuration" at bounding box center [382, 76] width 79 height 22
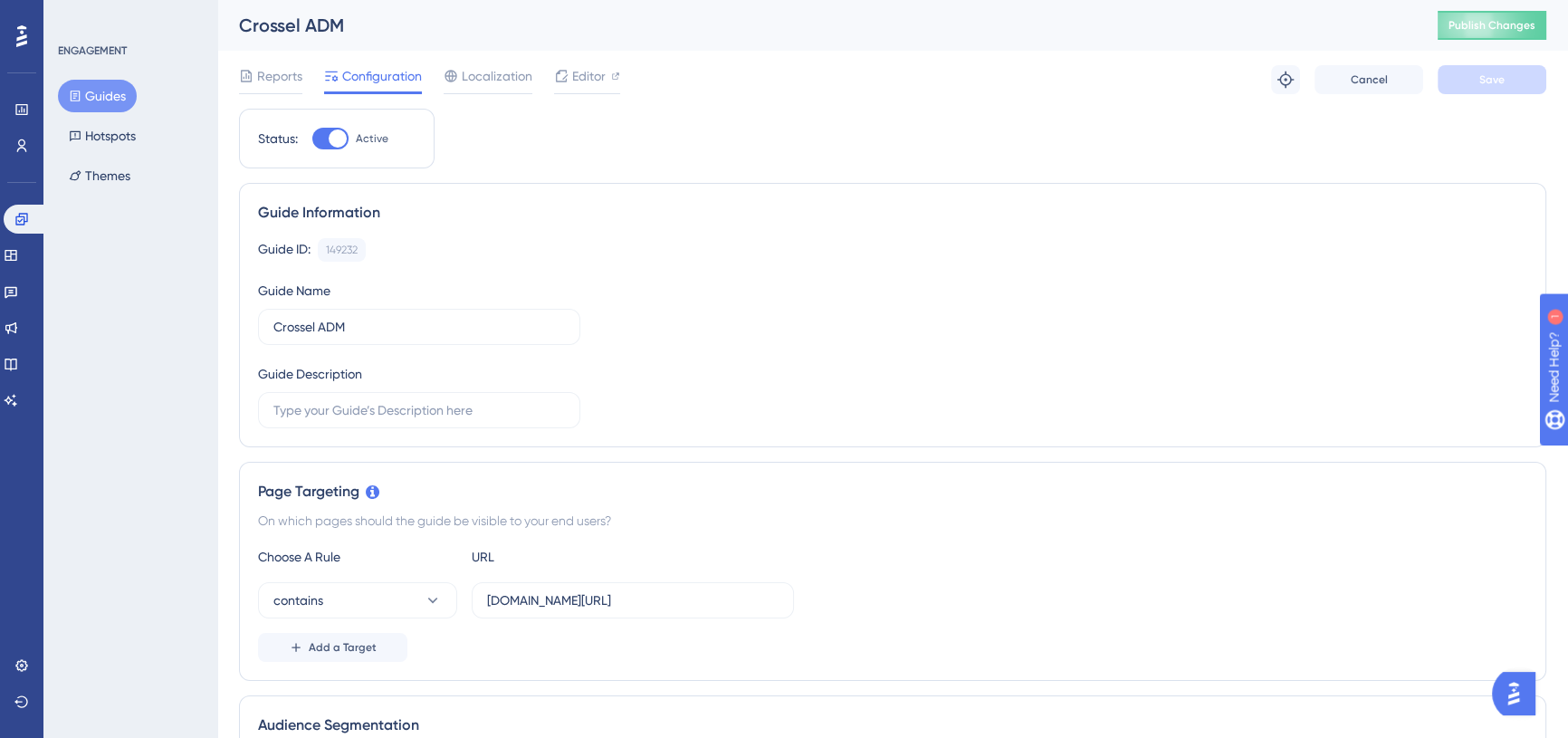
click at [329, 129] on div at bounding box center [330, 138] width 36 height 22
click at [312, 138] on input "Active" at bounding box center [311, 138] width 1 height 1
checkbox input "false"
click at [1518, 86] on button "Save" at bounding box center [1491, 79] width 108 height 29
click at [89, 97] on button "Guides" at bounding box center [96, 95] width 78 height 33
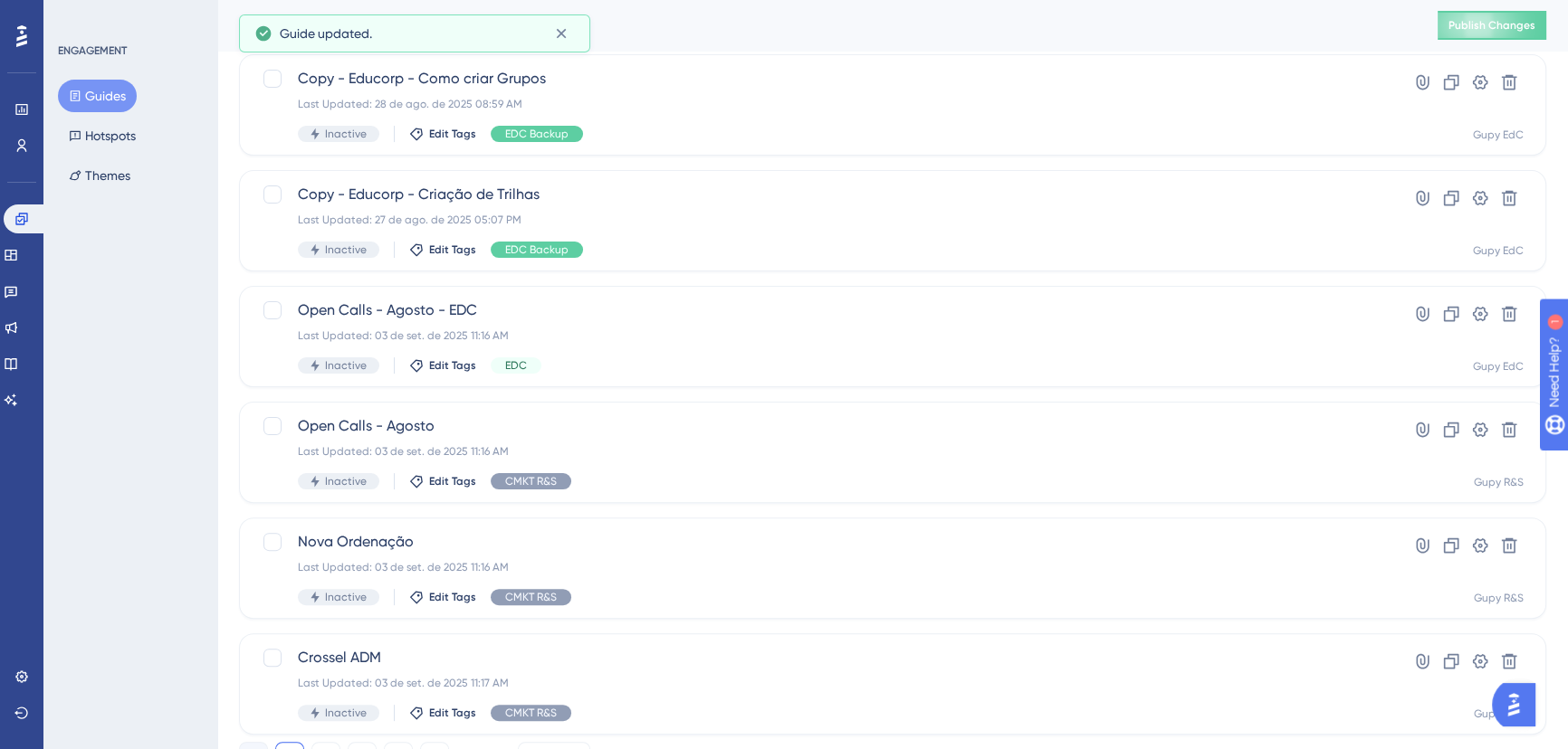
scroll to position [655, 0]
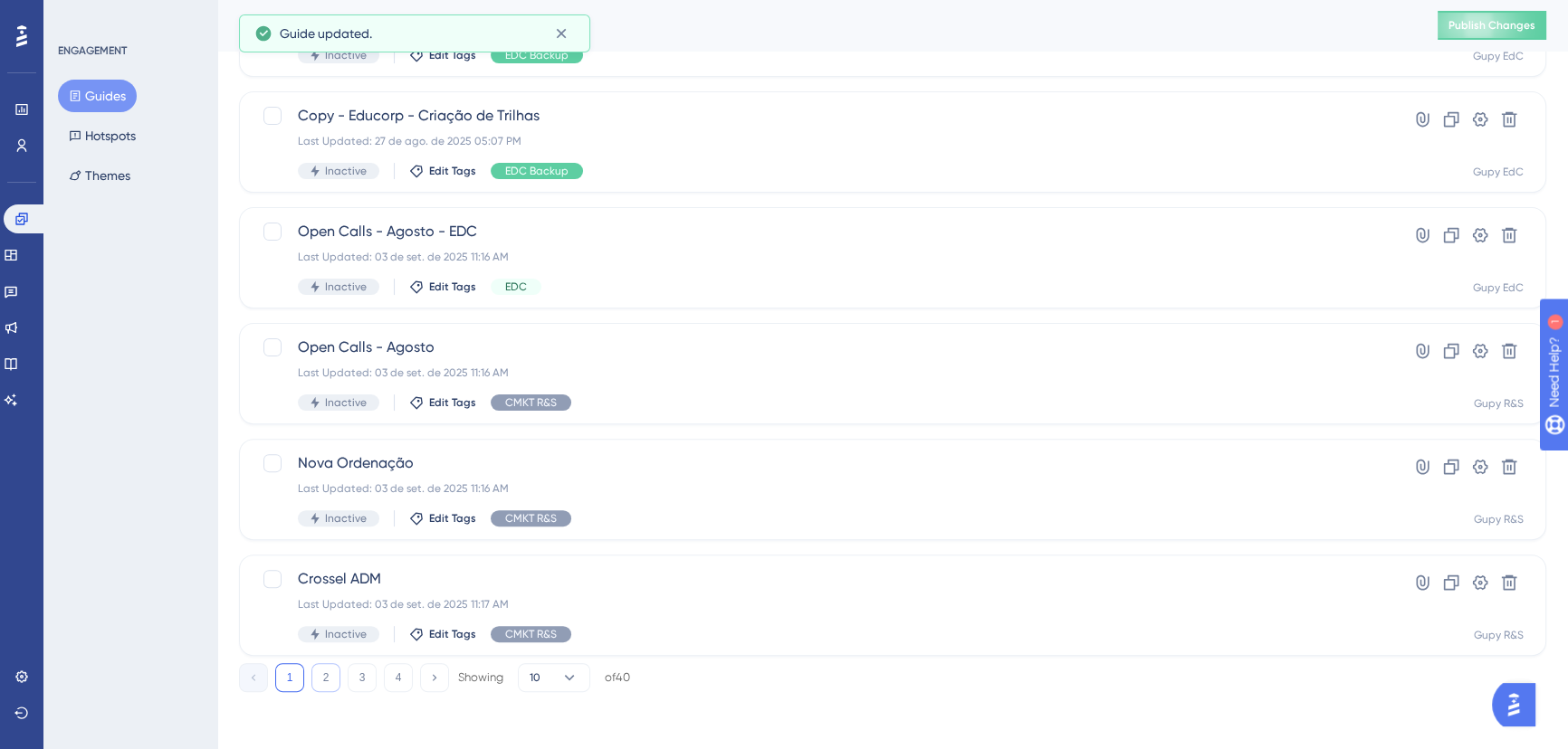
click at [329, 682] on button "2" at bounding box center [325, 677] width 29 height 29
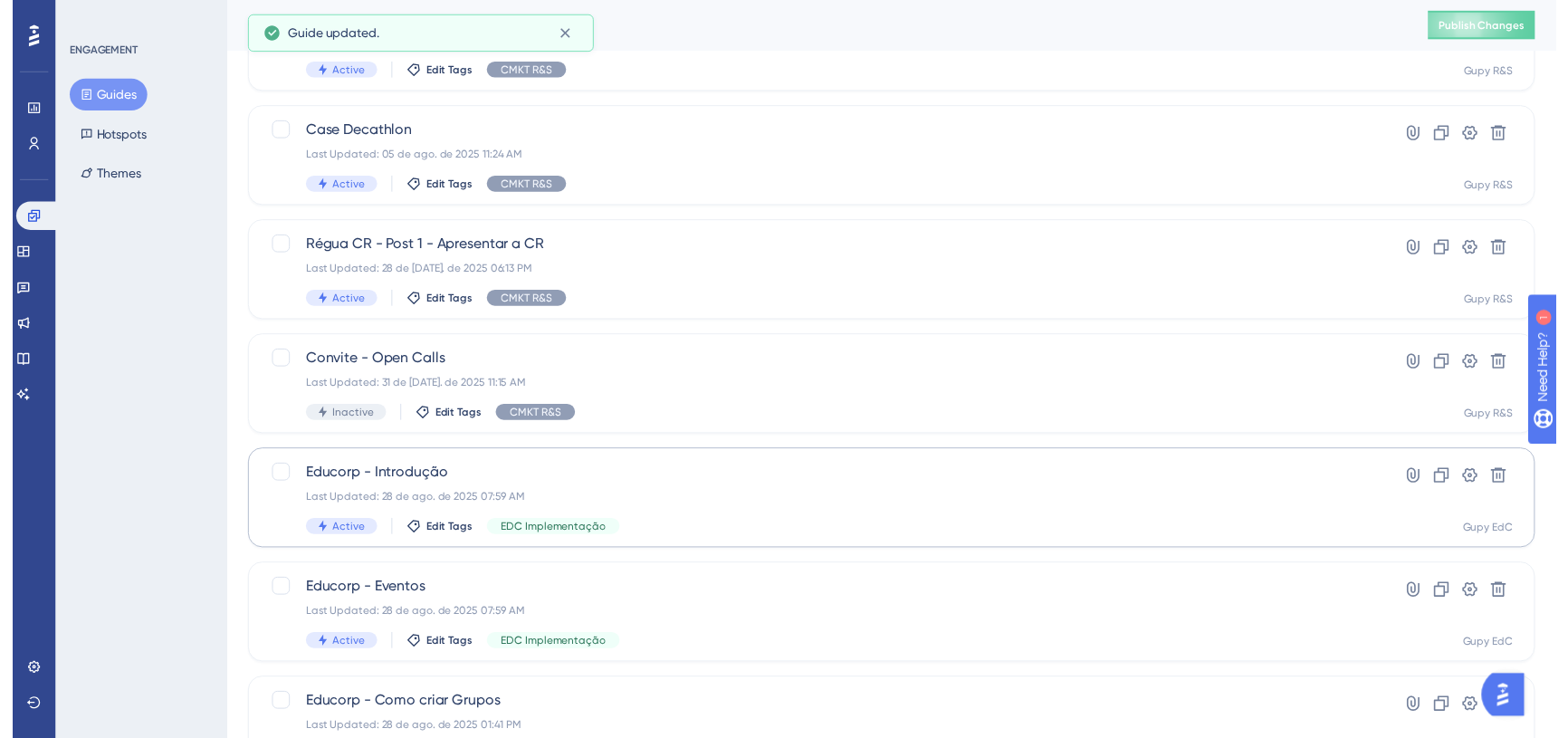
scroll to position [0, 0]
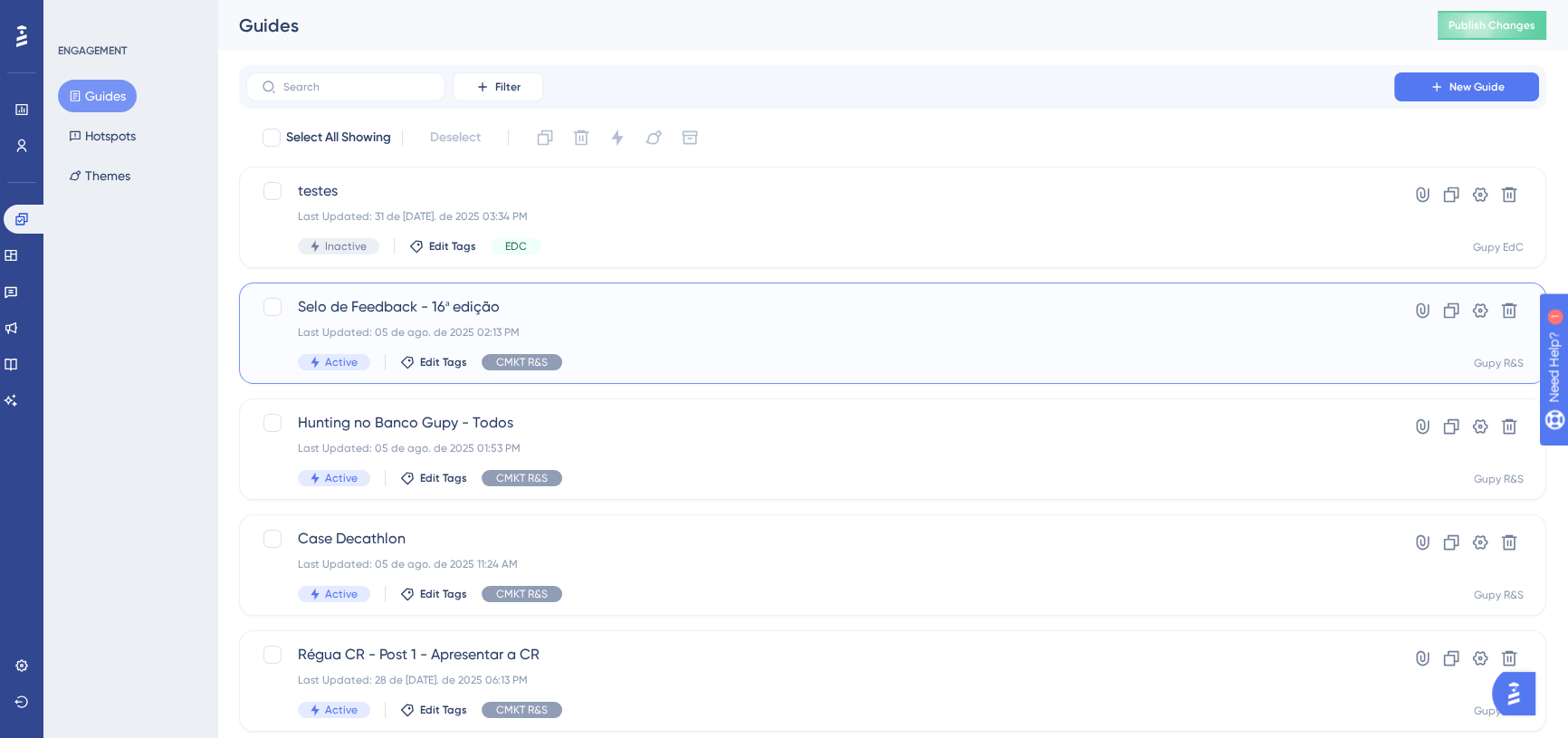
click at [571, 300] on span "Selo de Feedback - 16ª edição" at bounding box center [820, 307] width 1044 height 22
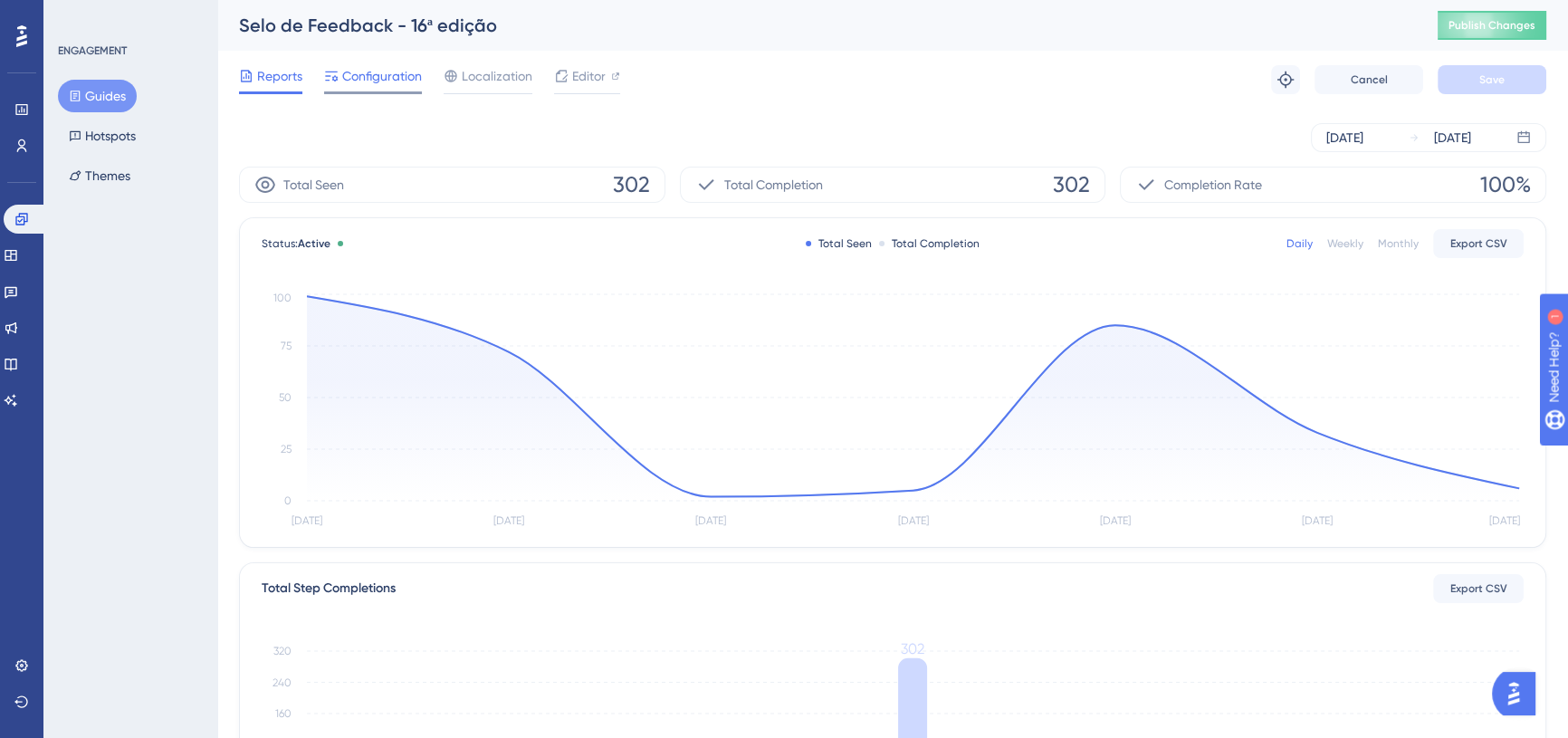
click at [371, 82] on span "Configuration" at bounding box center [382, 76] width 79 height 22
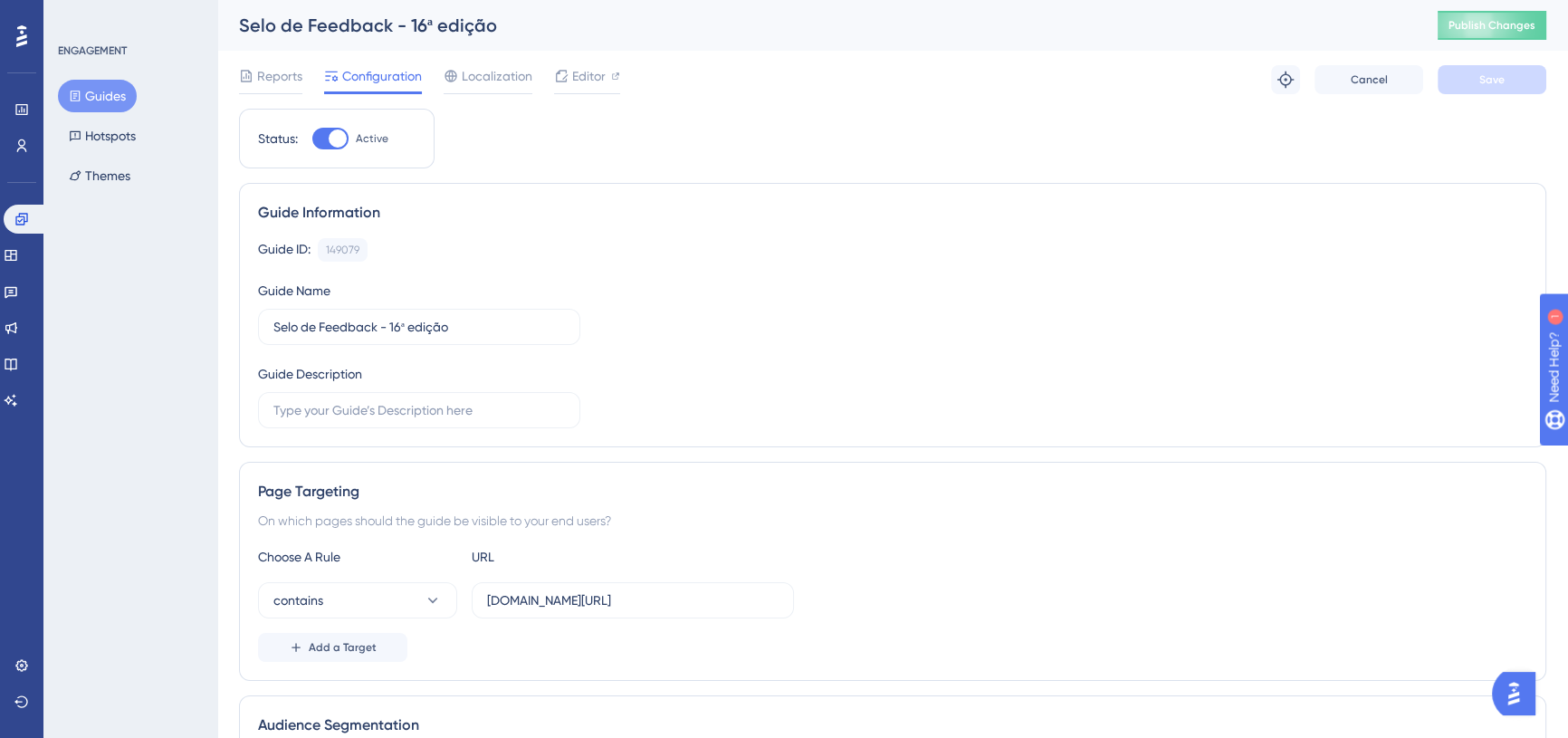
click at [347, 142] on div at bounding box center [330, 138] width 36 height 22
click at [312, 139] on input "Active" at bounding box center [311, 138] width 1 height 1
checkbox input "false"
click at [1483, 82] on span "Save" at bounding box center [1492, 79] width 26 height 15
click at [317, 77] on div "Reports Configuration Localization Editor" at bounding box center [430, 79] width 382 height 29
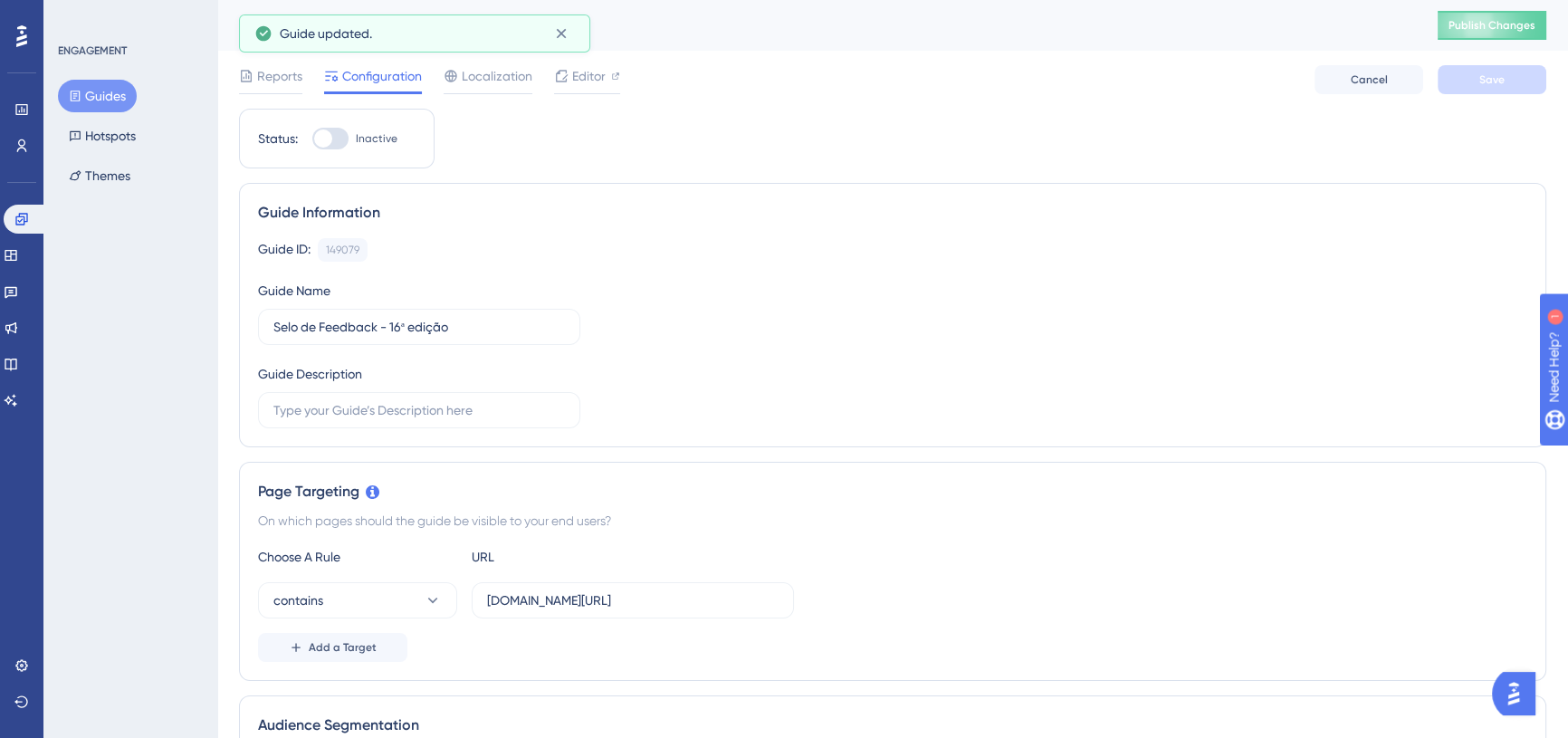
click at [306, 78] on div "Reports Configuration Localization Editor" at bounding box center [430, 79] width 382 height 29
click at [295, 78] on span "Reports" at bounding box center [280, 76] width 46 height 22
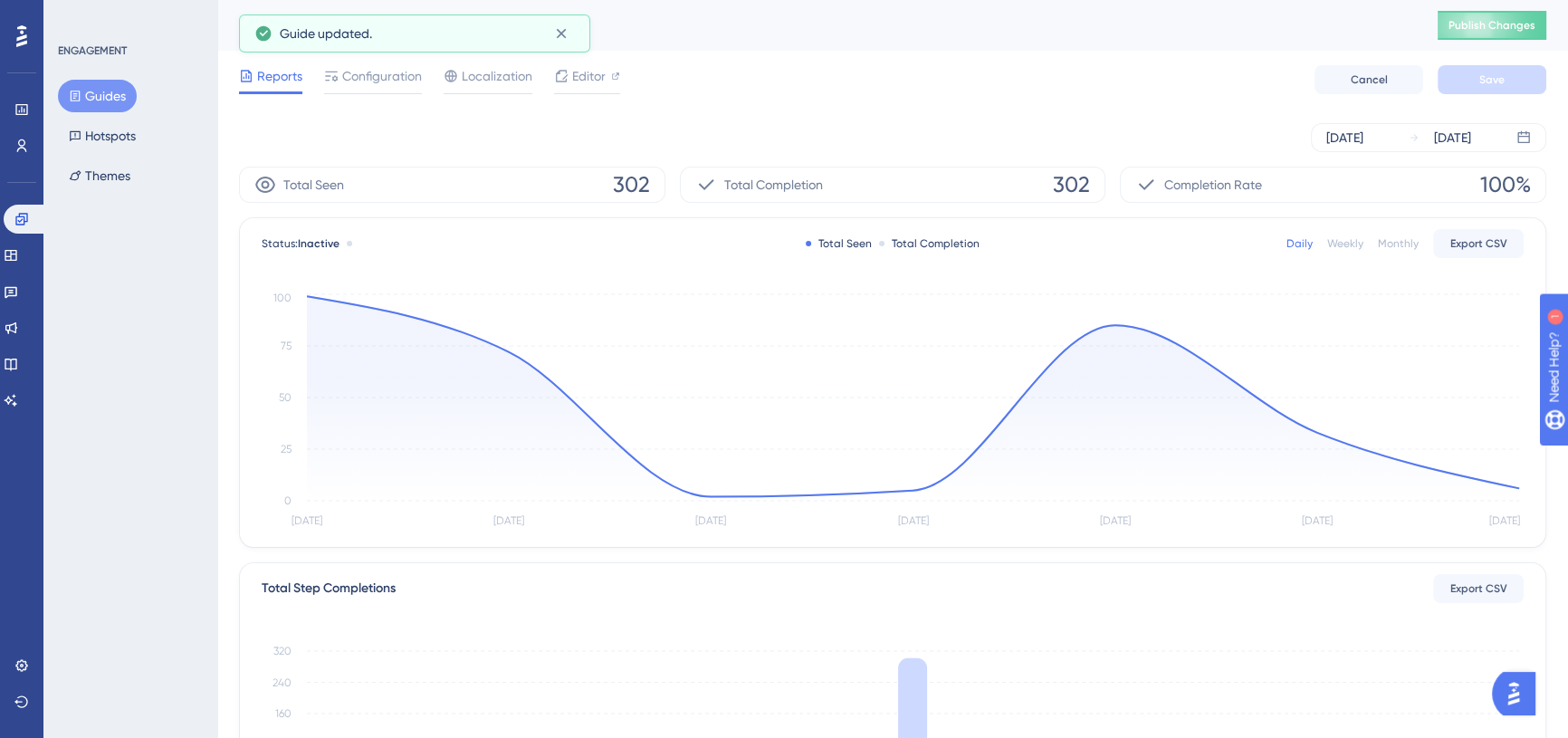
click at [100, 94] on button "Guides" at bounding box center [96, 95] width 78 height 33
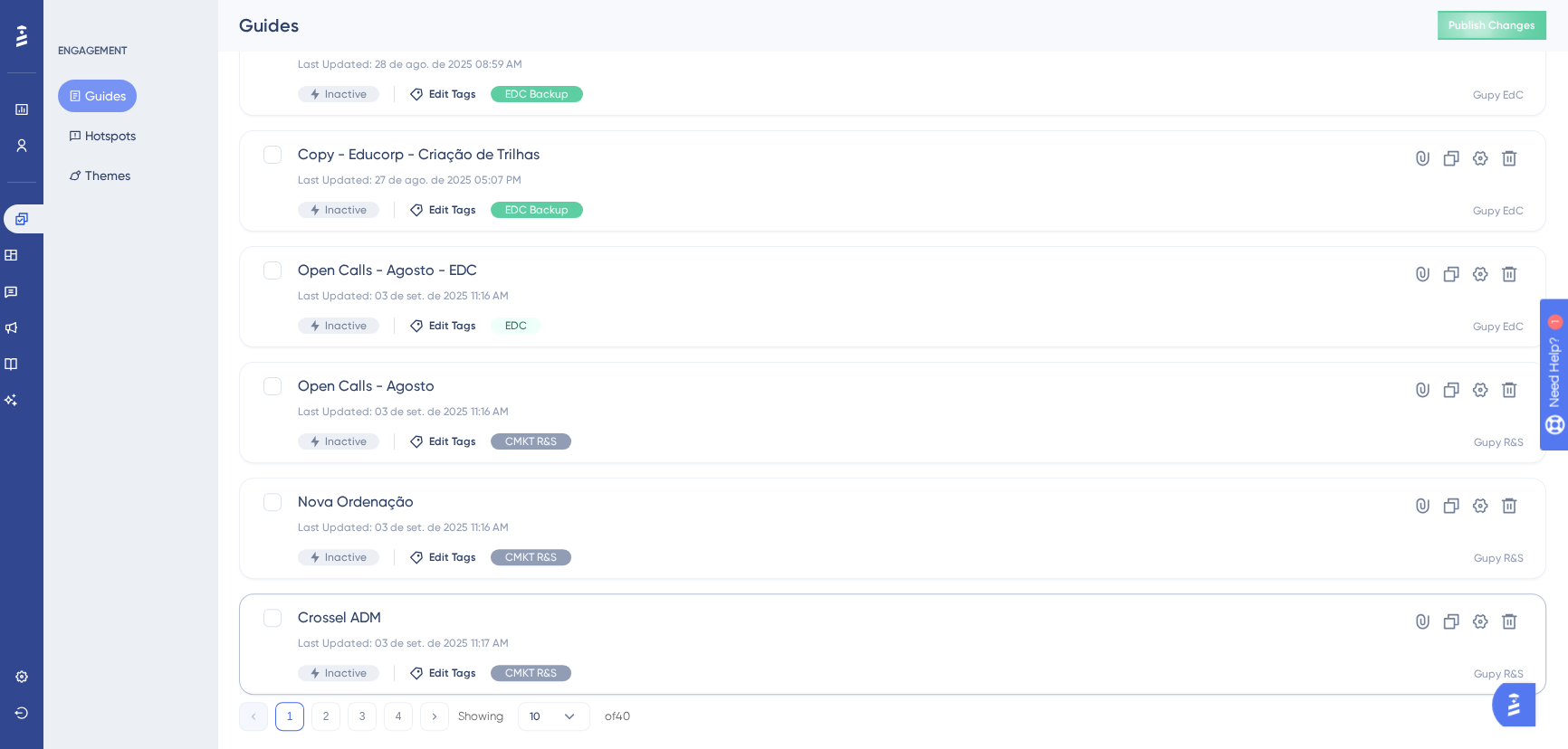
scroll to position [655, 0]
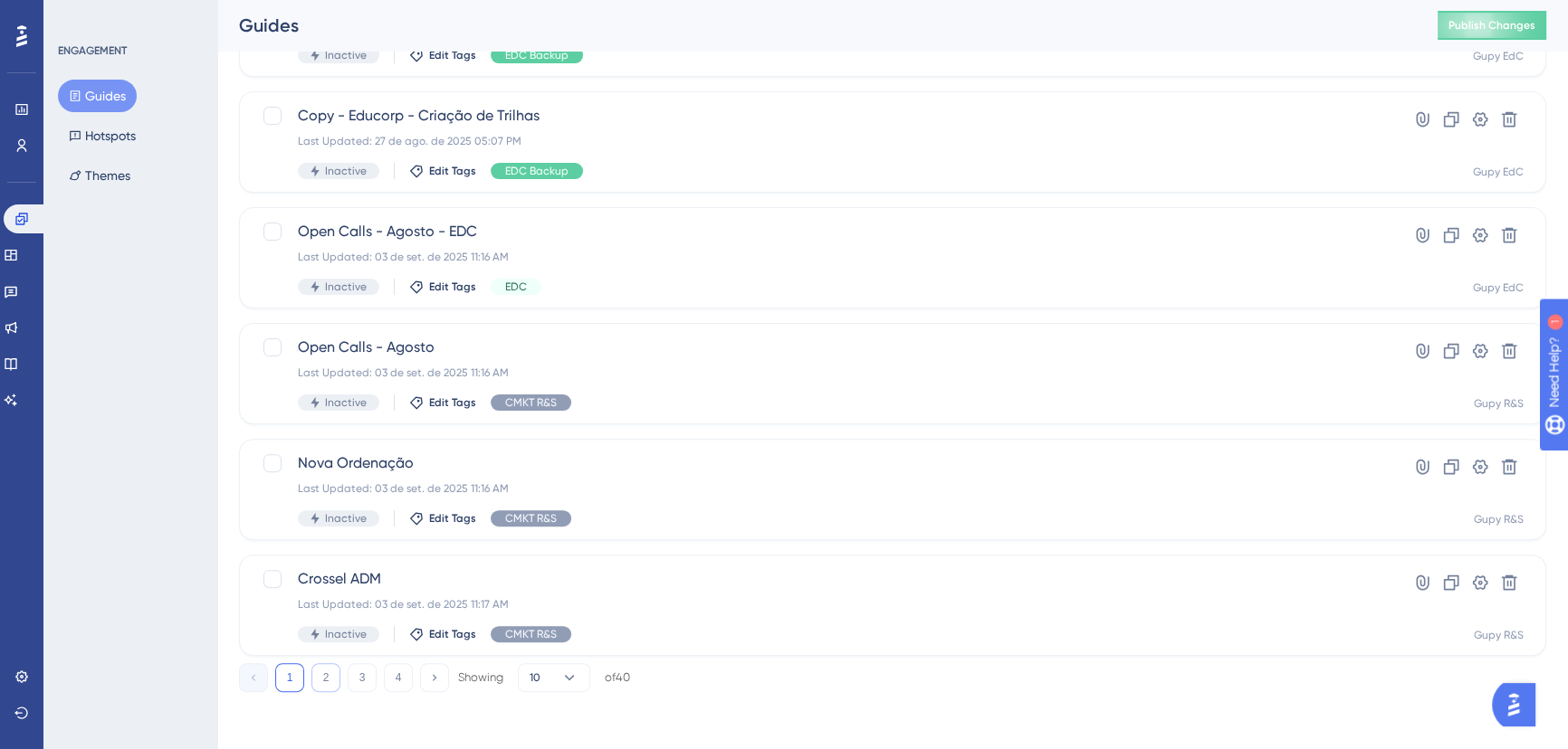
click at [319, 687] on button "2" at bounding box center [325, 677] width 29 height 29
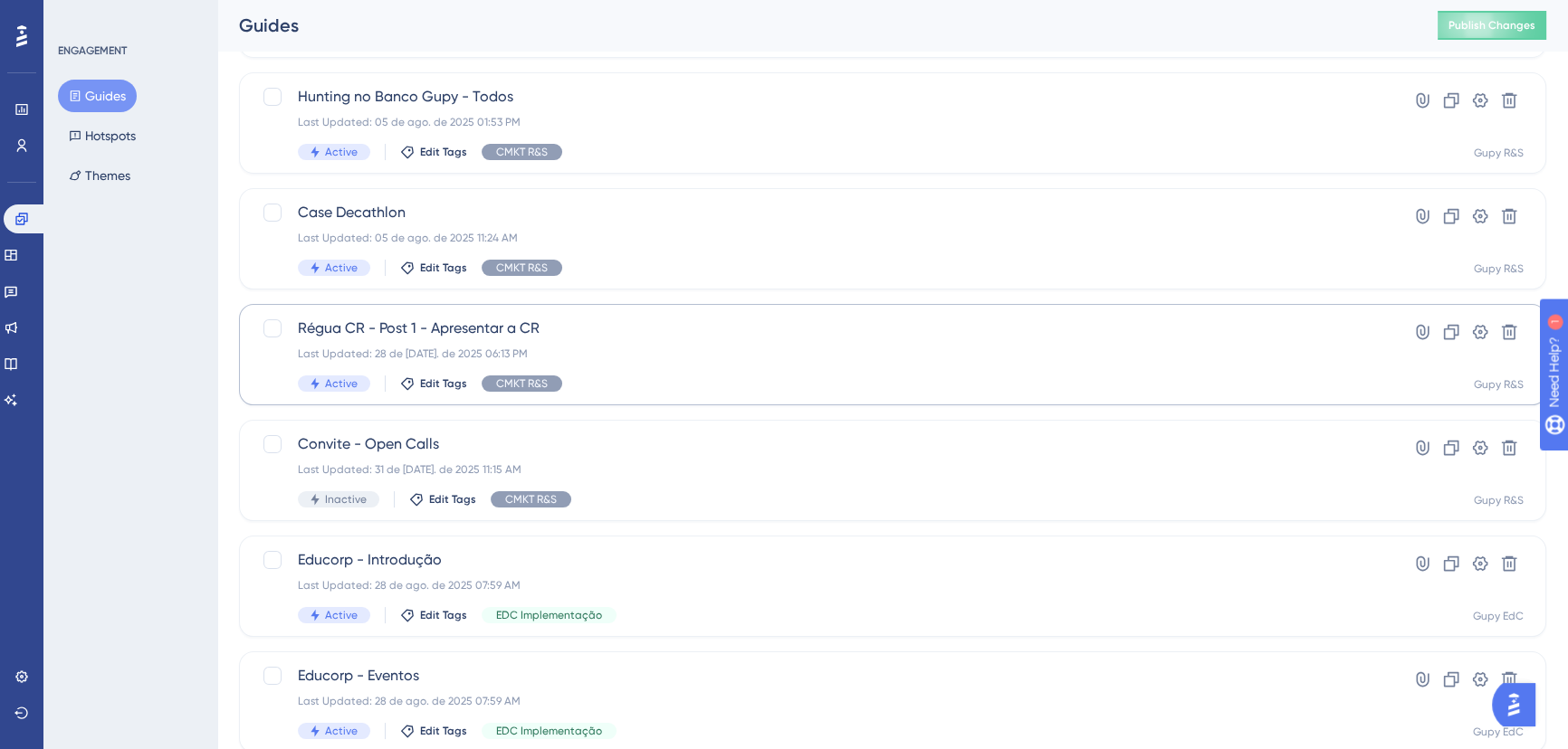
scroll to position [326, 0]
click at [267, 207] on div at bounding box center [272, 213] width 18 height 18
checkbox input "true"
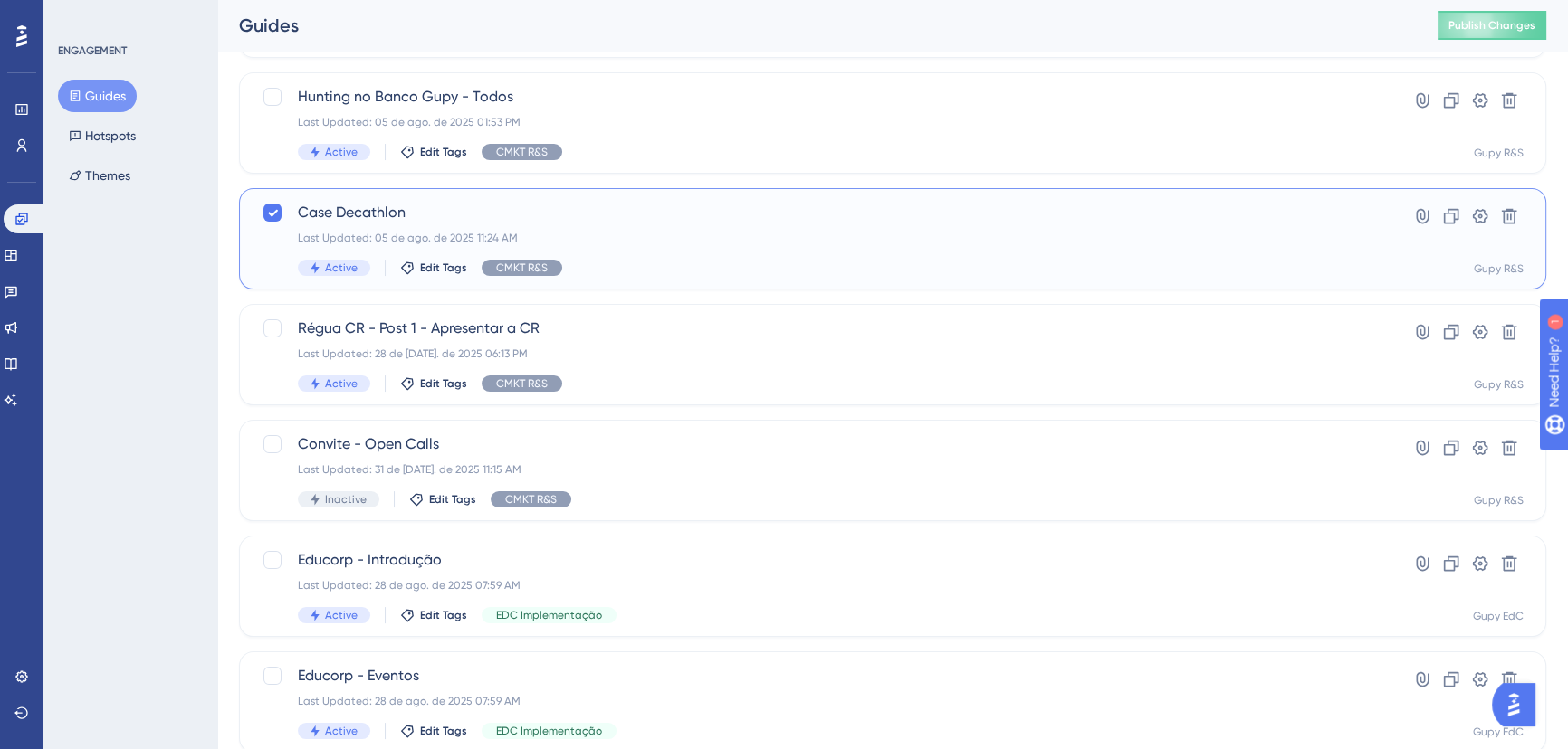
click at [497, 214] on span "Case Decathlon" at bounding box center [820, 213] width 1044 height 22
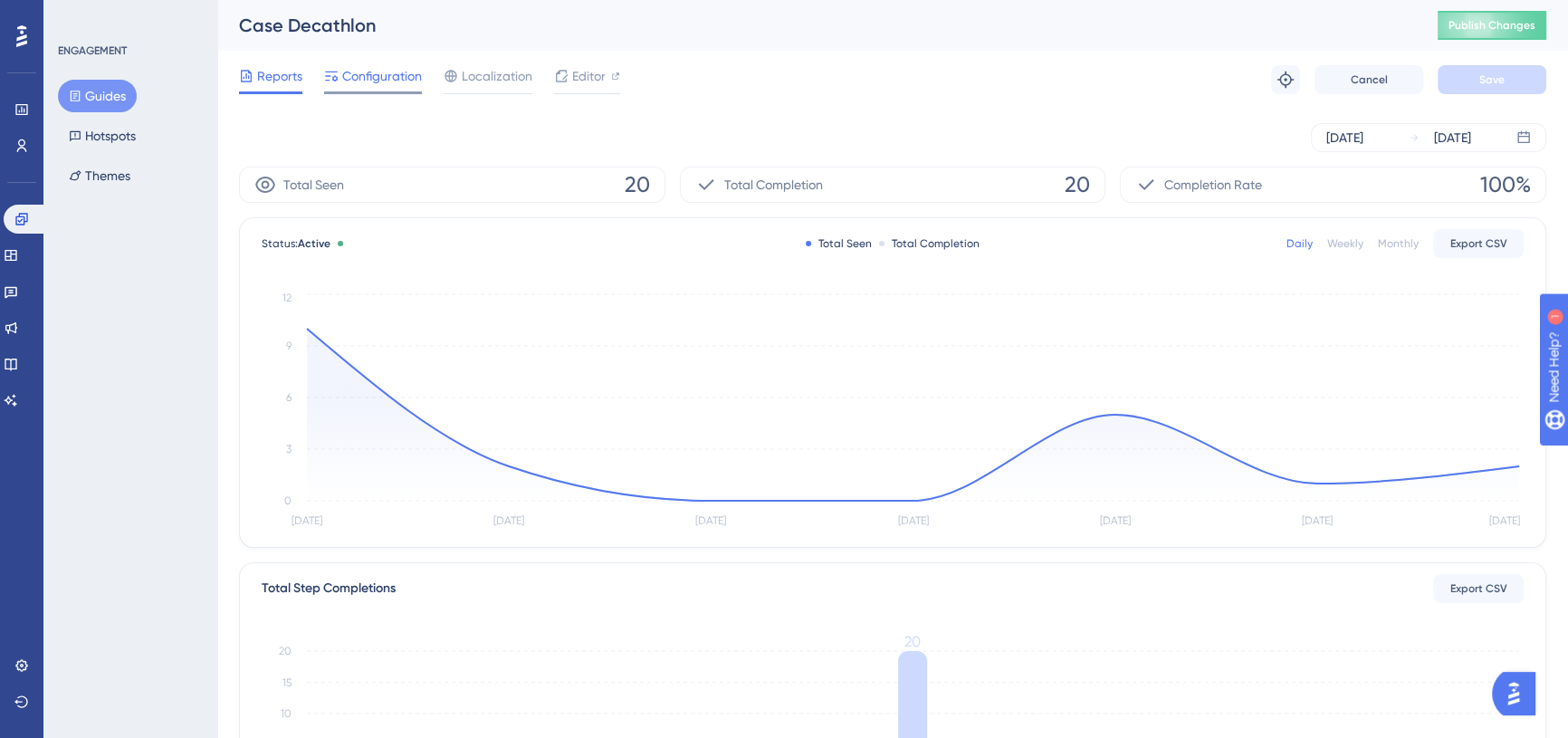
click at [383, 75] on span "Configuration" at bounding box center [382, 76] width 79 height 22
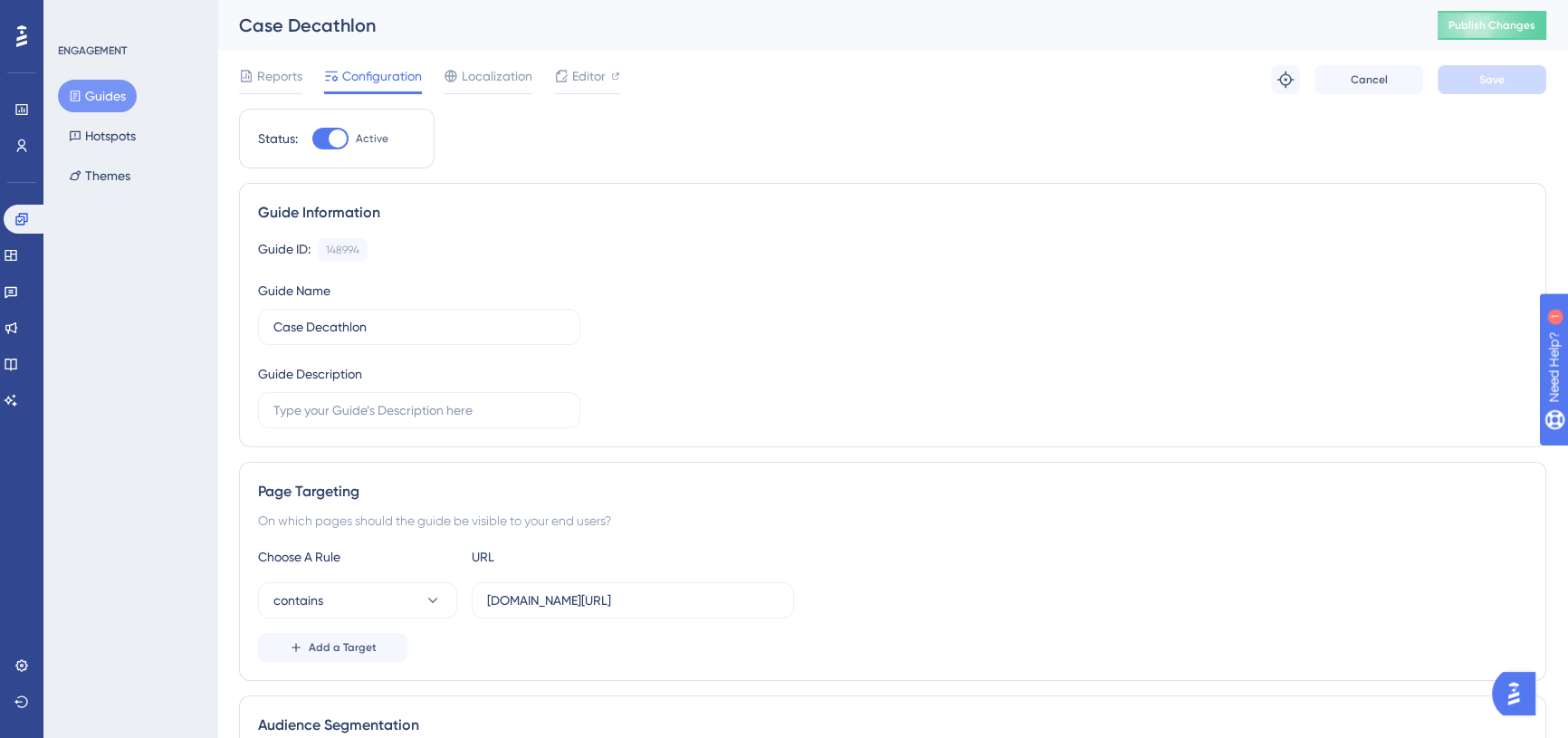
click at [350, 133] on label "Active" at bounding box center [350, 138] width 77 height 22
click at [312, 138] on input "Active" at bounding box center [311, 138] width 1 height 1
checkbox input "false"
click at [1506, 74] on button "Save" at bounding box center [1491, 79] width 108 height 29
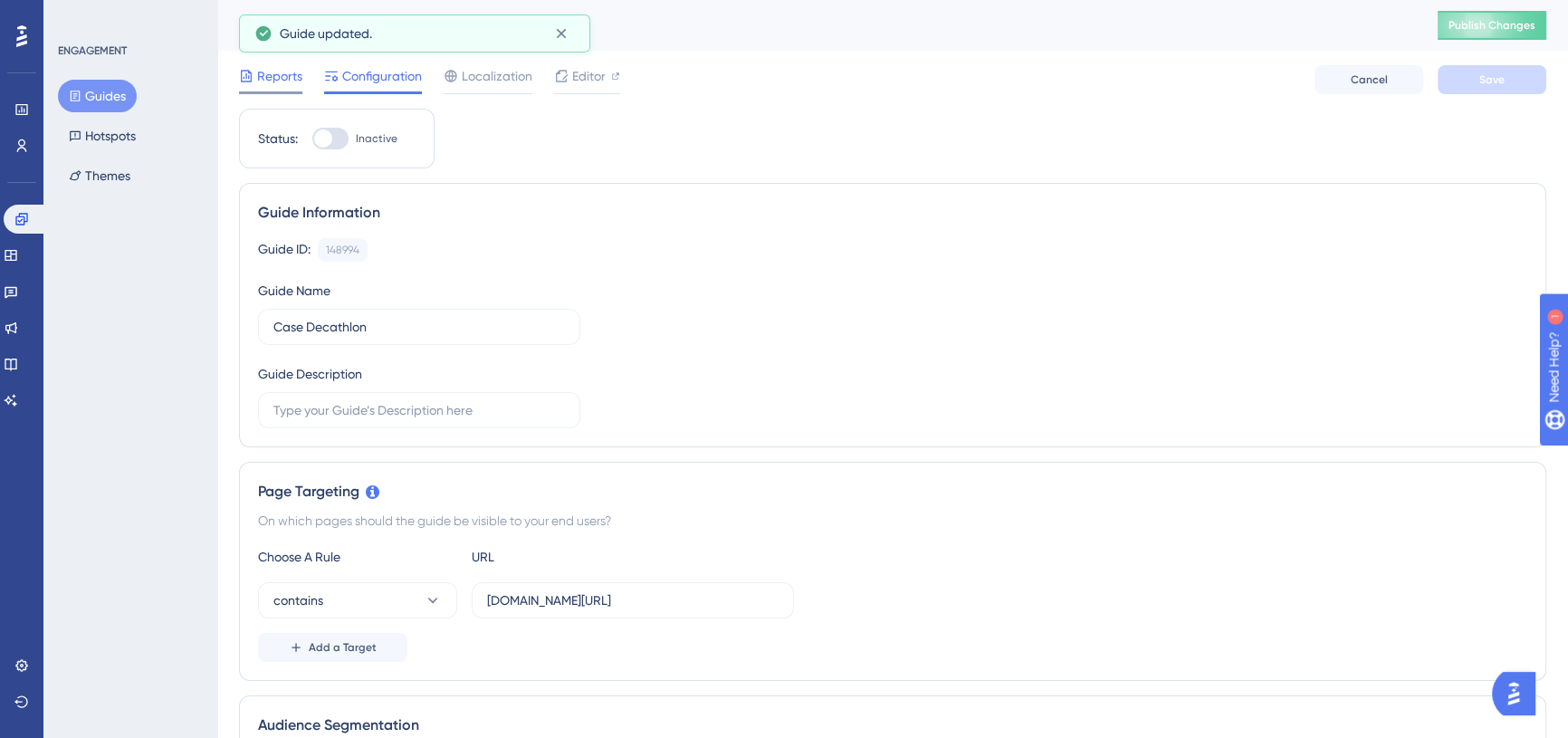
click at [284, 73] on span "Reports" at bounding box center [280, 76] width 46 height 22
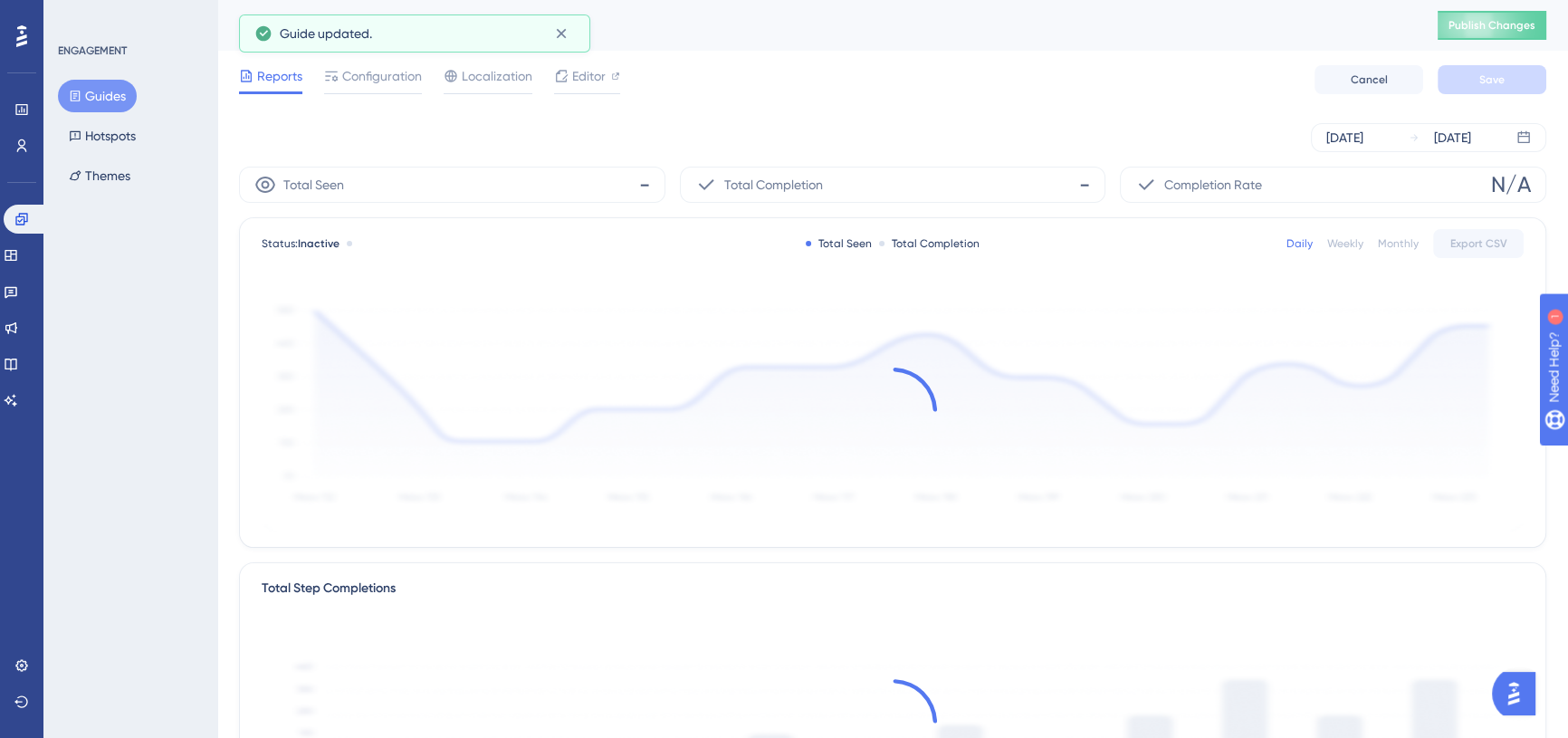
click at [107, 84] on button "Guides" at bounding box center [96, 95] width 78 height 33
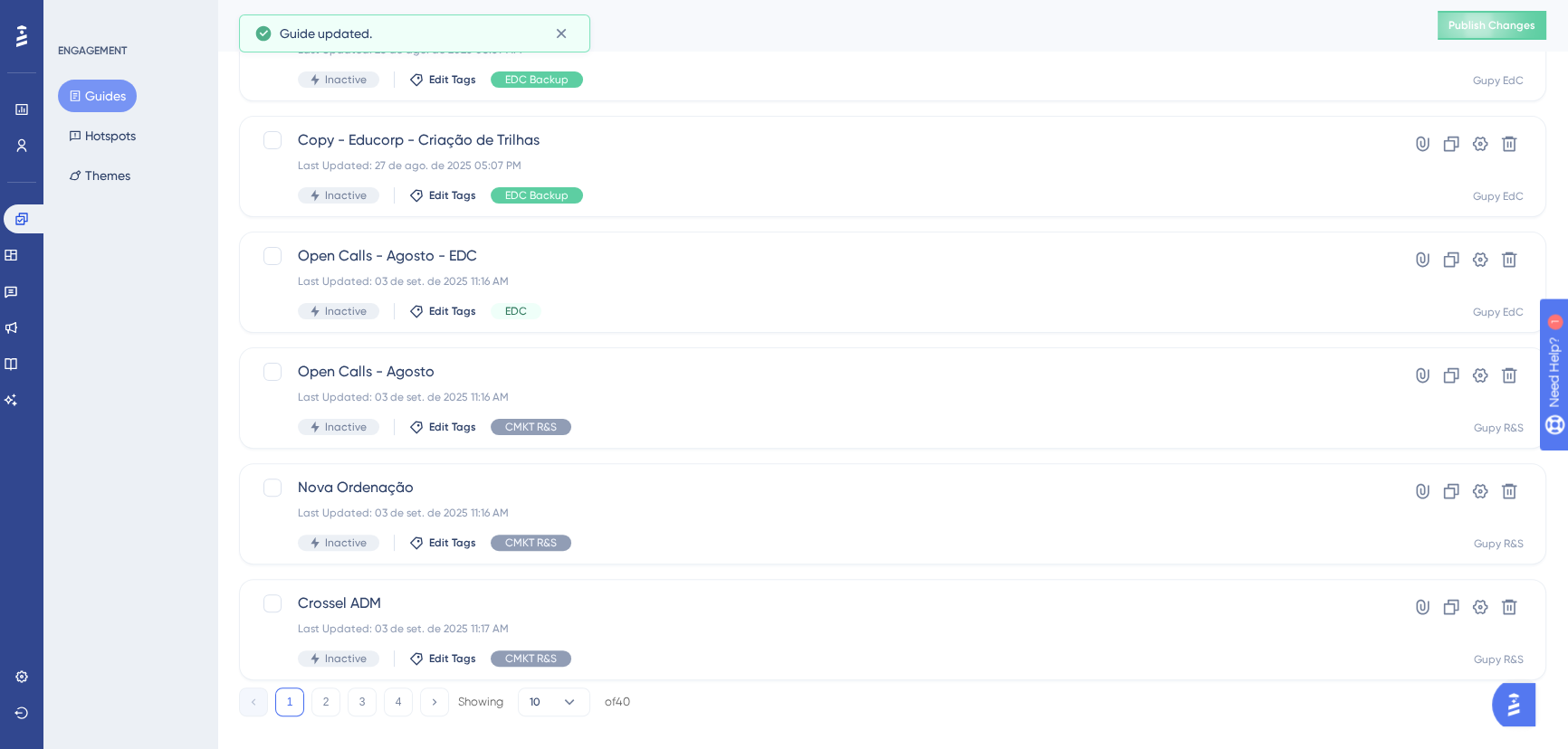
scroll to position [655, 0]
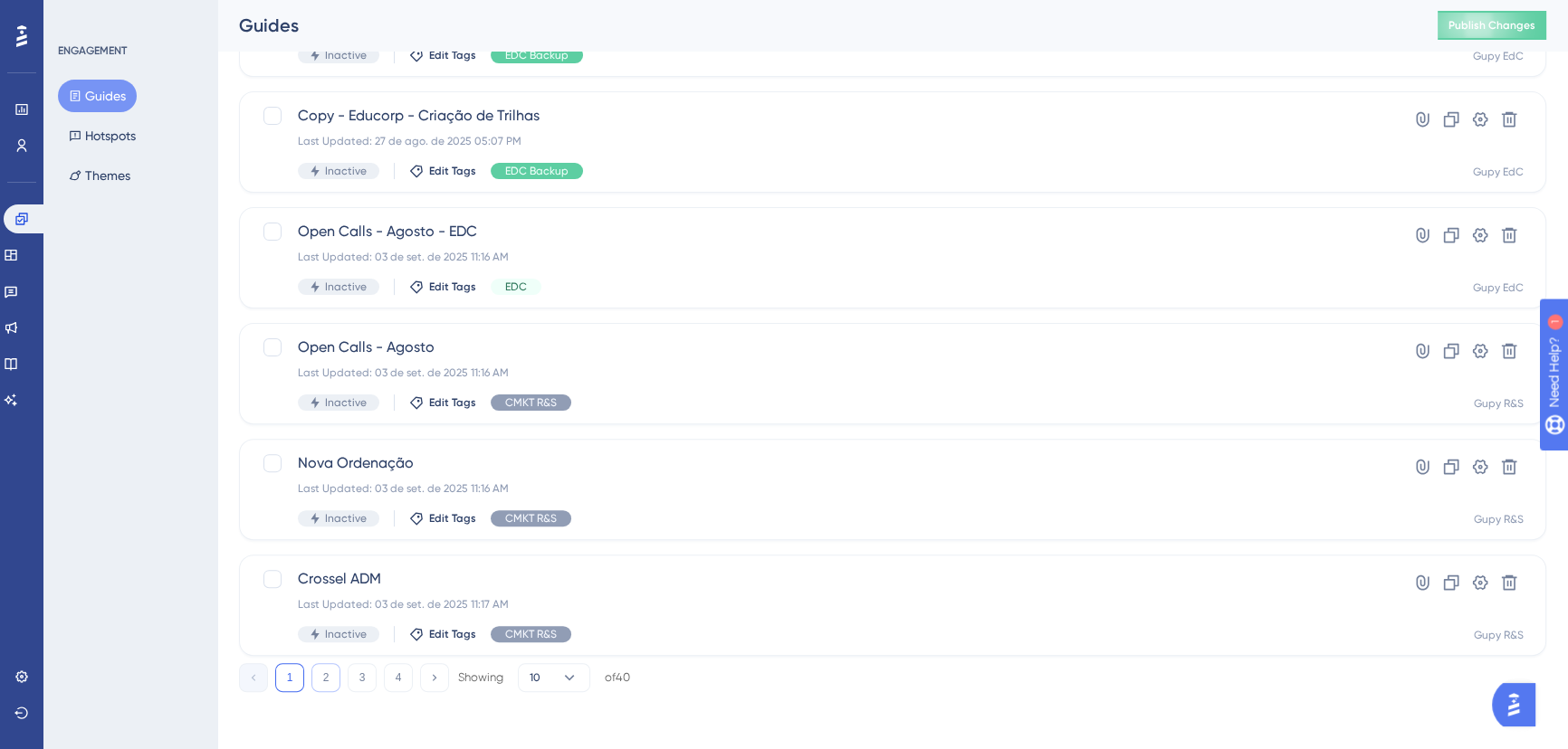
click at [330, 674] on button "2" at bounding box center [325, 677] width 29 height 29
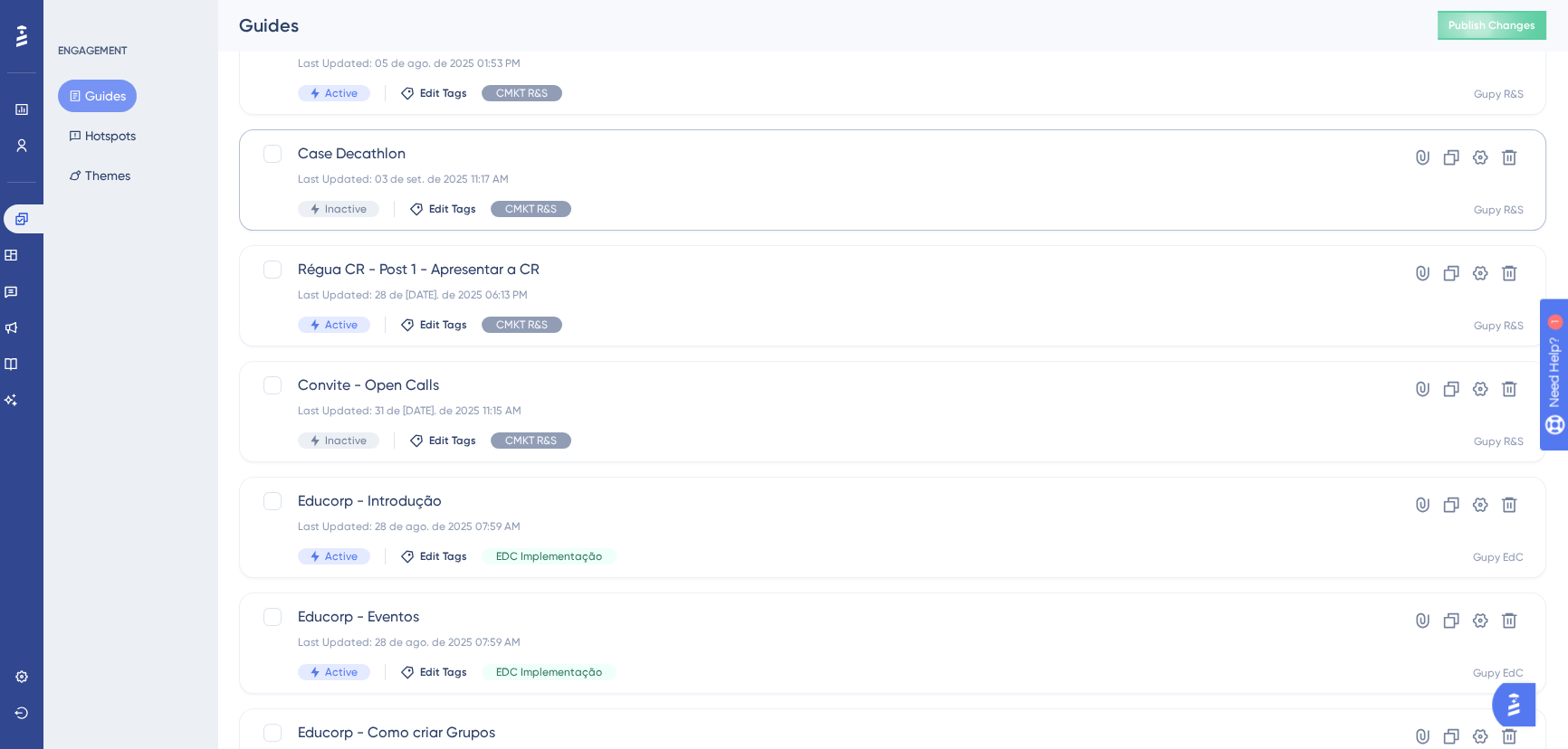
scroll to position [243, 0]
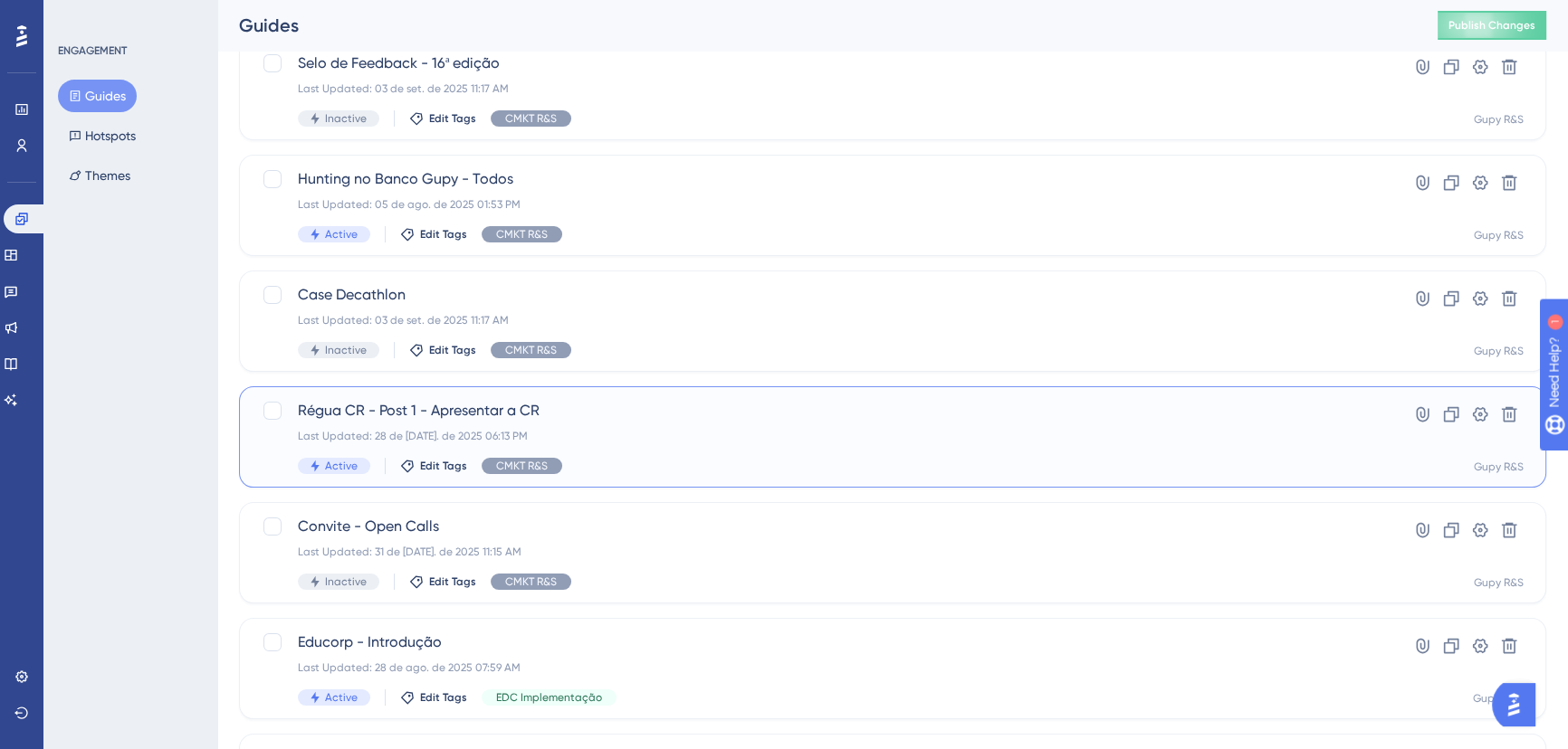
click at [525, 417] on span "Régua CR - Post 1 - Apresentar a CR" at bounding box center [820, 411] width 1044 height 22
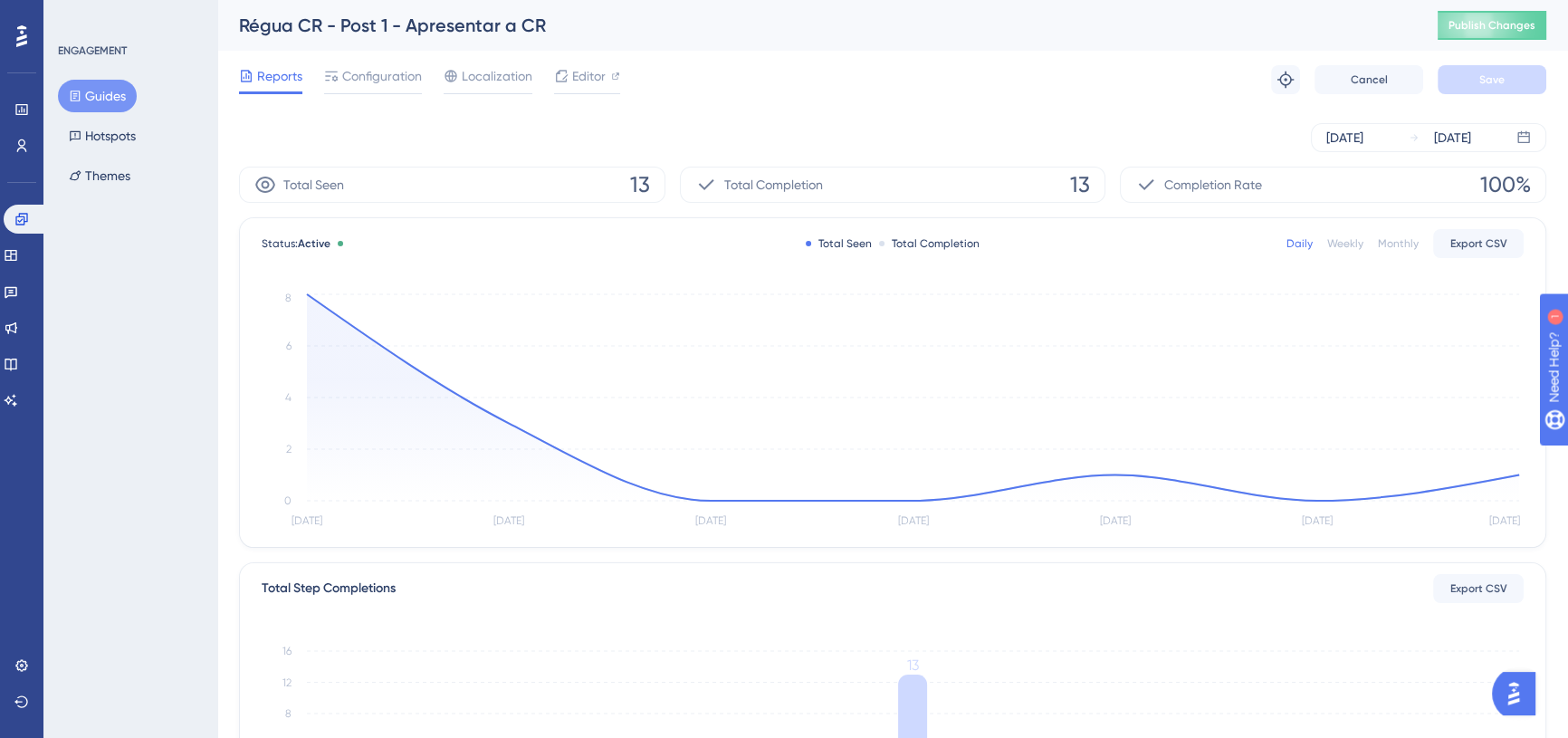
click at [374, 94] on div "Reports Configuration Localization Editor Troubleshoot Cancel Save" at bounding box center [893, 79] width 1308 height 58
click at [364, 73] on span "Configuration" at bounding box center [382, 76] width 79 height 22
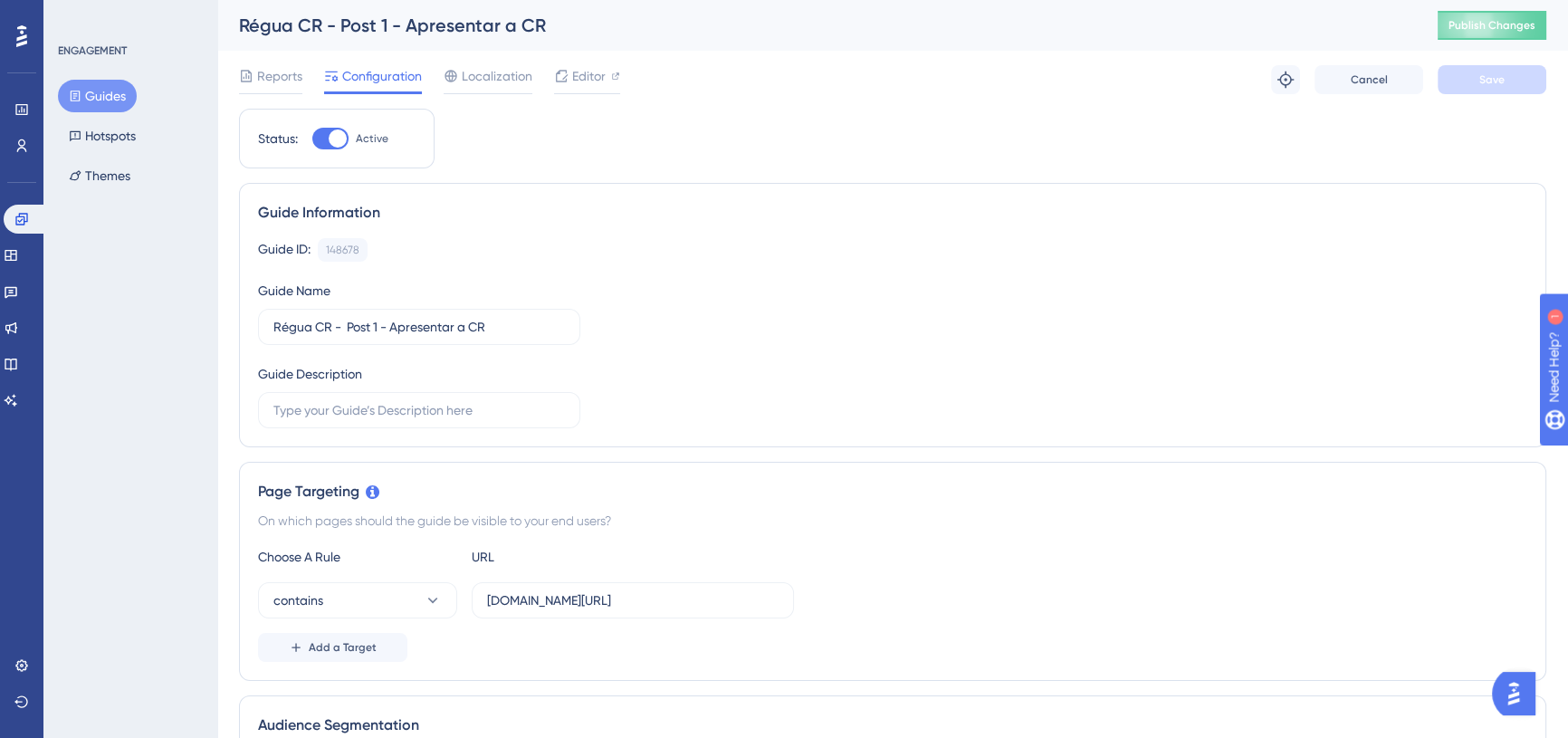
click at [326, 127] on div at bounding box center [330, 138] width 36 height 22
click at [312, 138] on input "Active" at bounding box center [311, 138] width 1 height 1
checkbox input "false"
click at [1526, 73] on button "Save" at bounding box center [1491, 79] width 108 height 29
click at [97, 97] on button "Guides" at bounding box center [96, 95] width 78 height 33
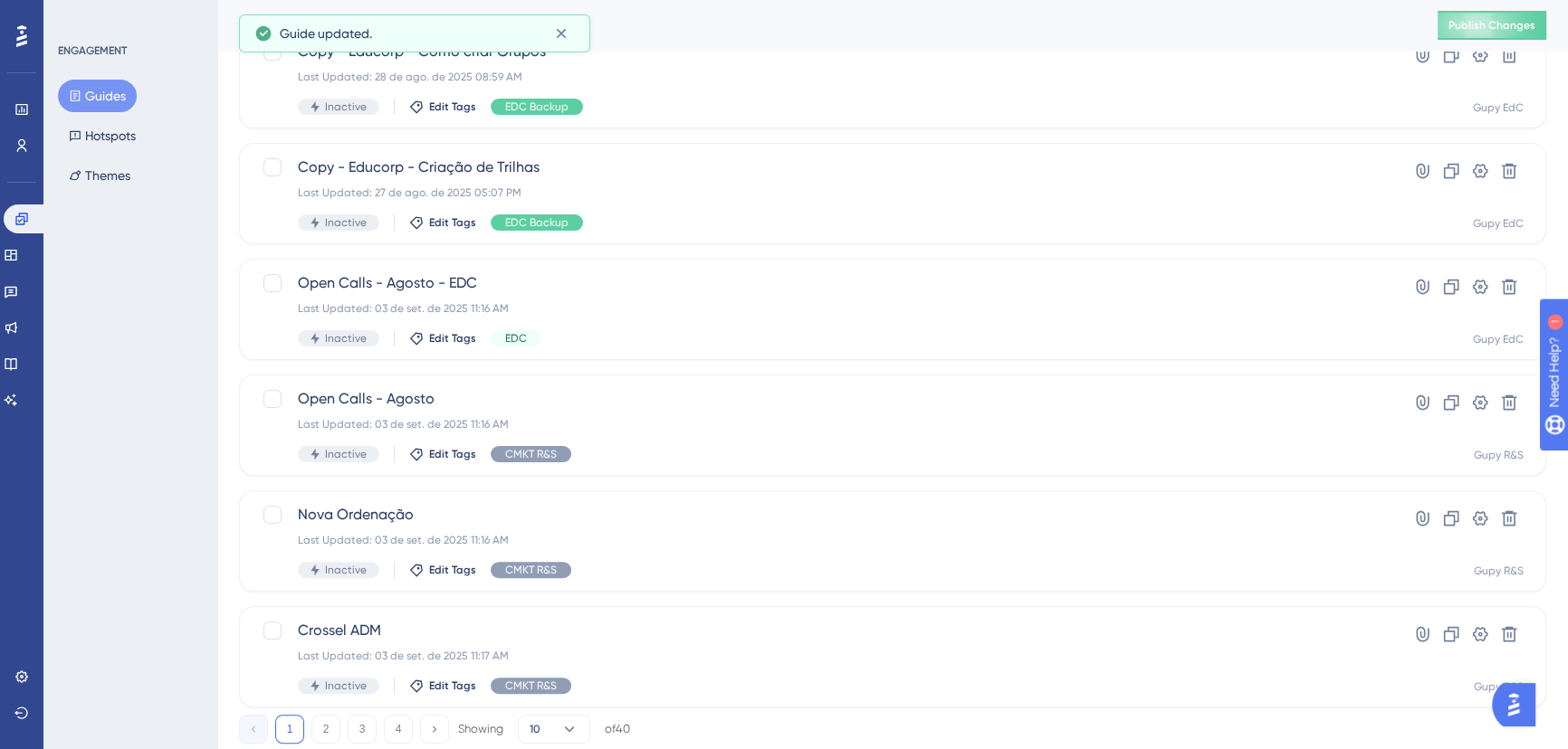
scroll to position [655, 0]
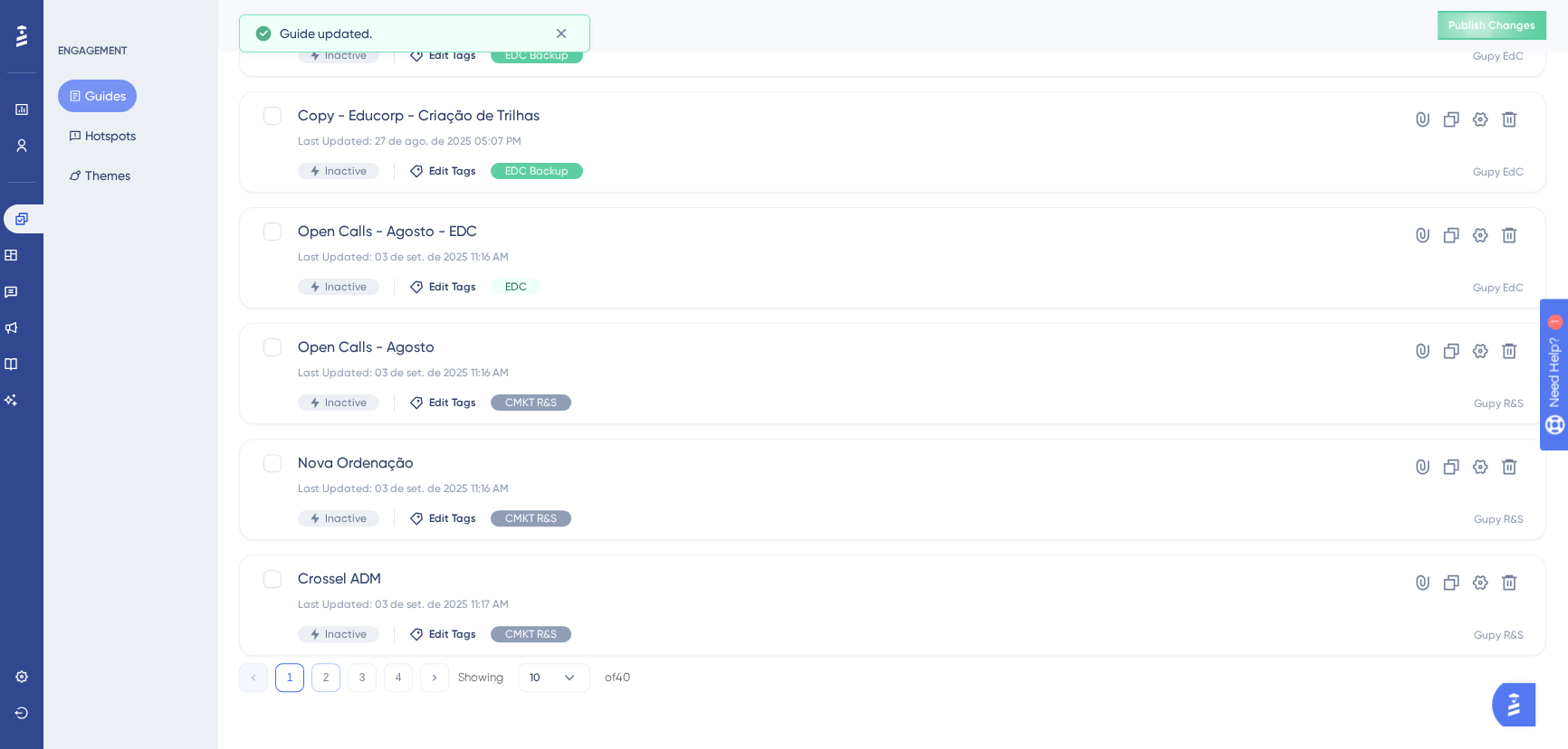
click at [344, 675] on div "1 2 3 4 Showing 10 of 40" at bounding box center [435, 677] width 392 height 29
click at [335, 675] on button "2" at bounding box center [325, 677] width 29 height 29
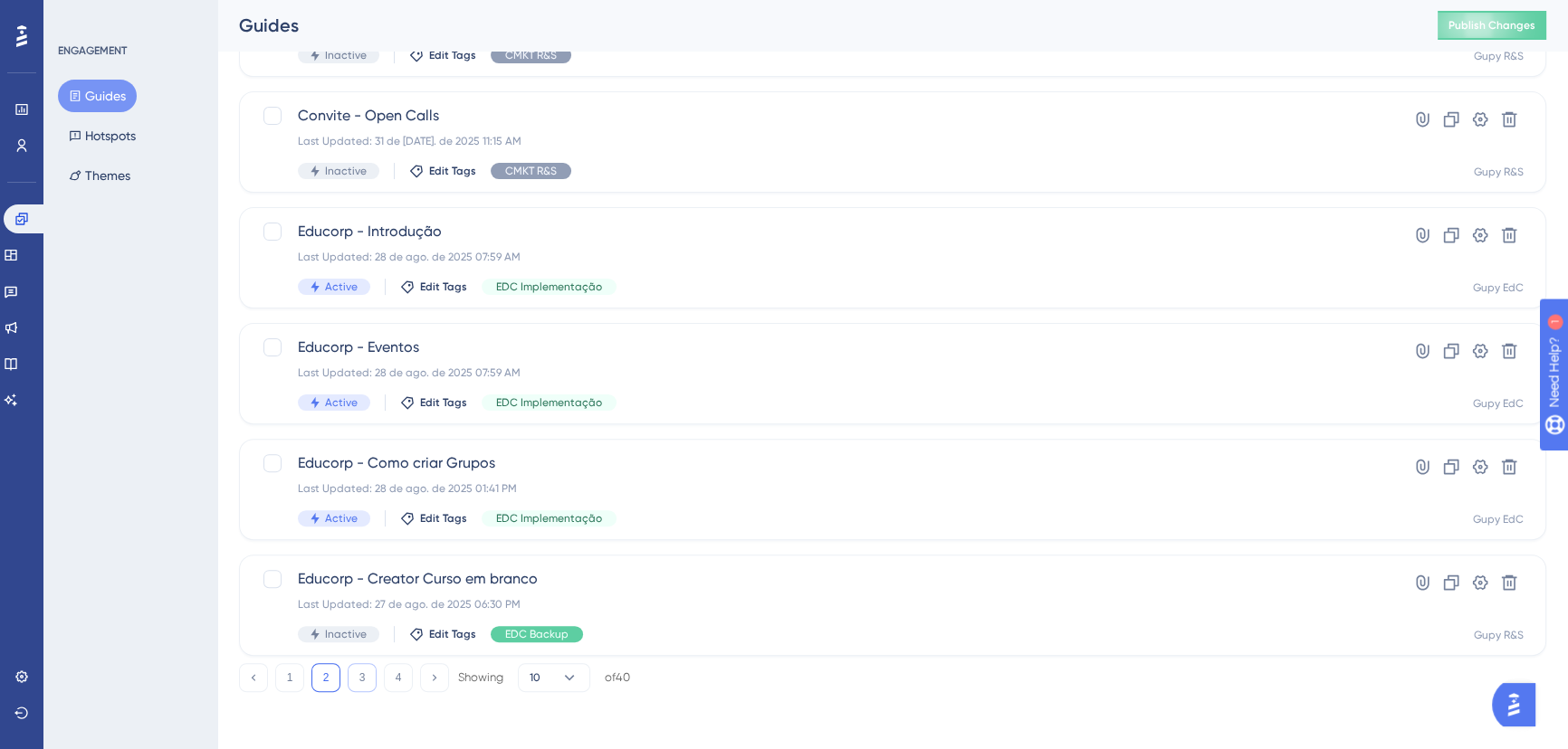
click at [364, 676] on button "3" at bounding box center [362, 677] width 29 height 29
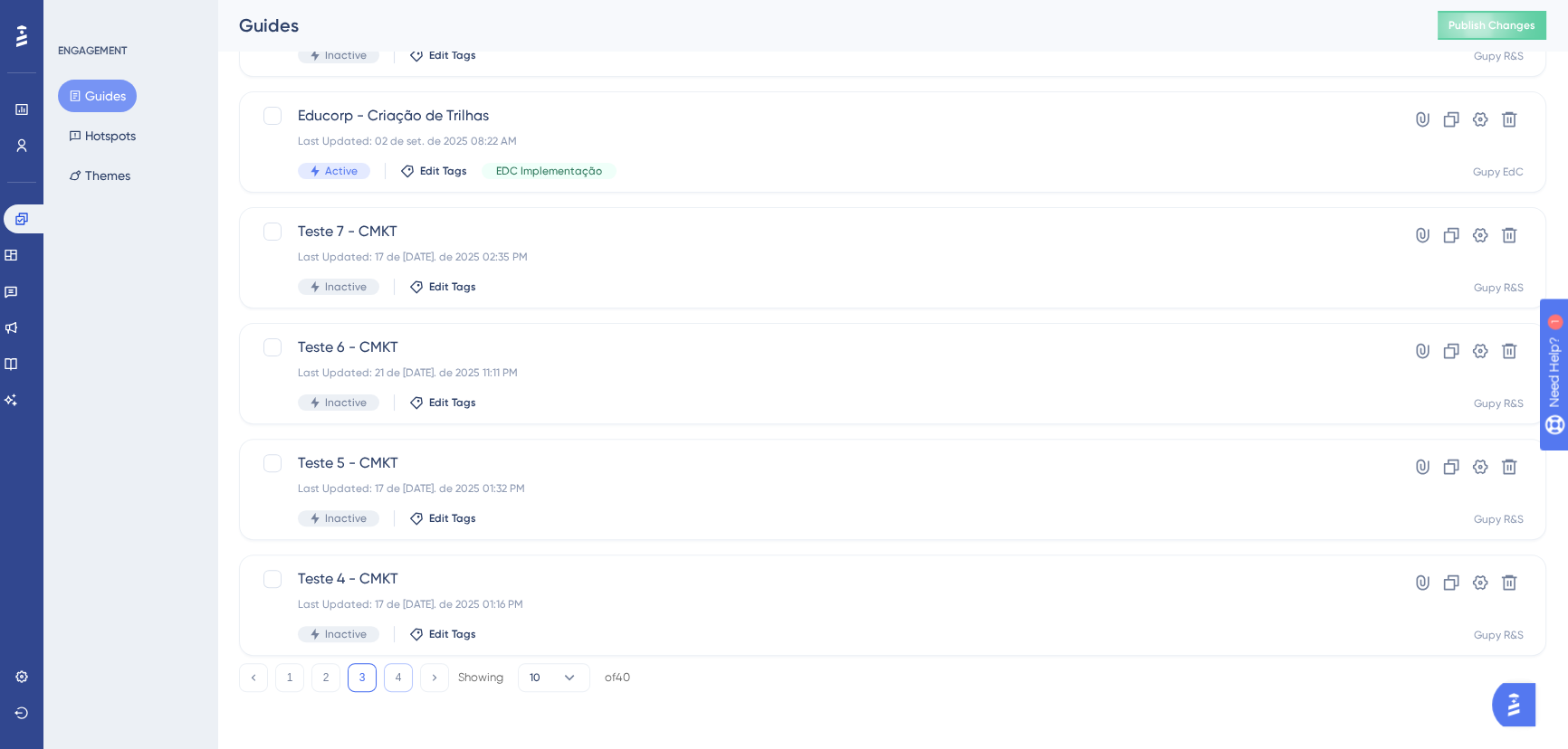
click at [404, 678] on button "4" at bounding box center [397, 677] width 29 height 29
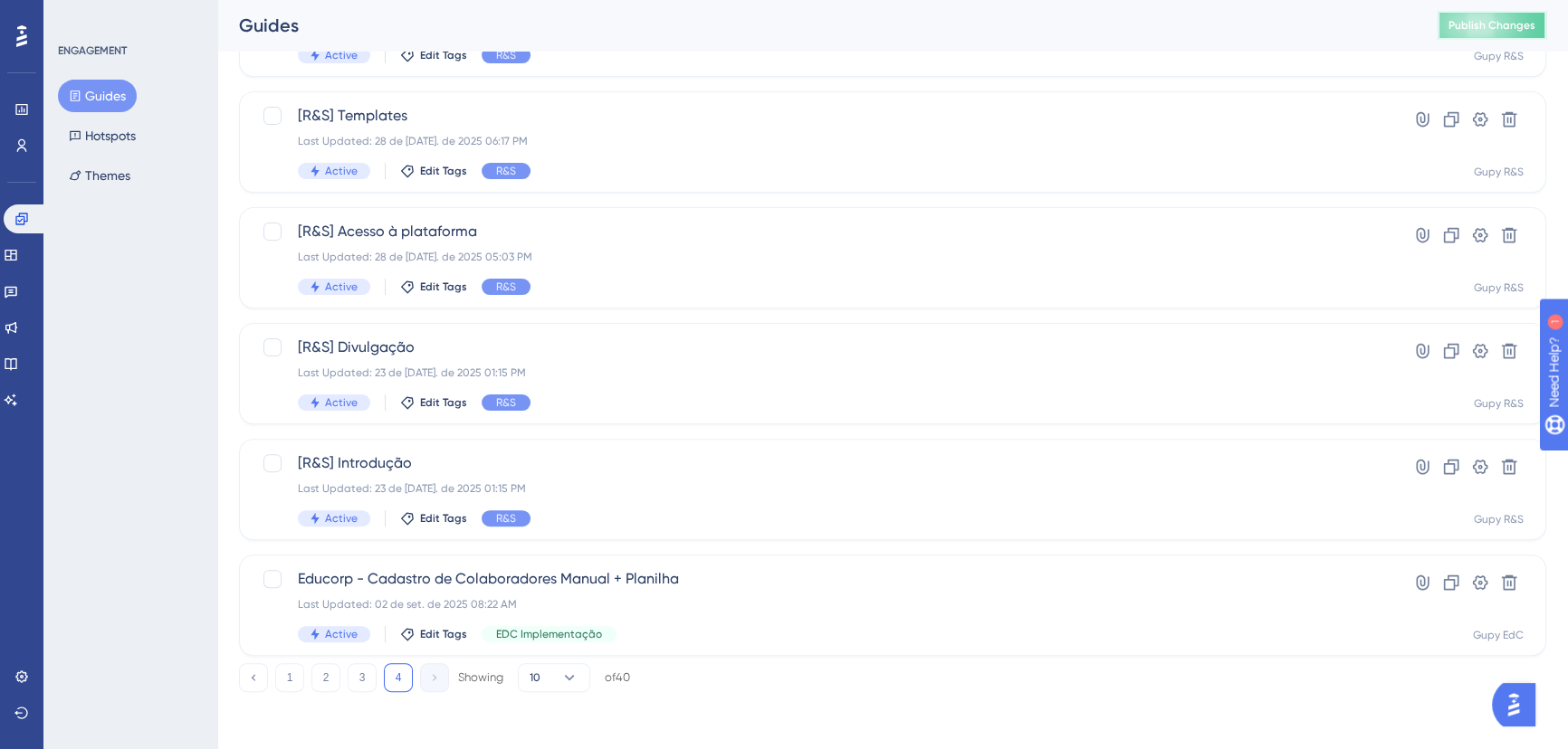
click at [1511, 21] on span "Publish Changes" at bounding box center [1491, 25] width 86 height 15
